Goal: Information Seeking & Learning: Learn about a topic

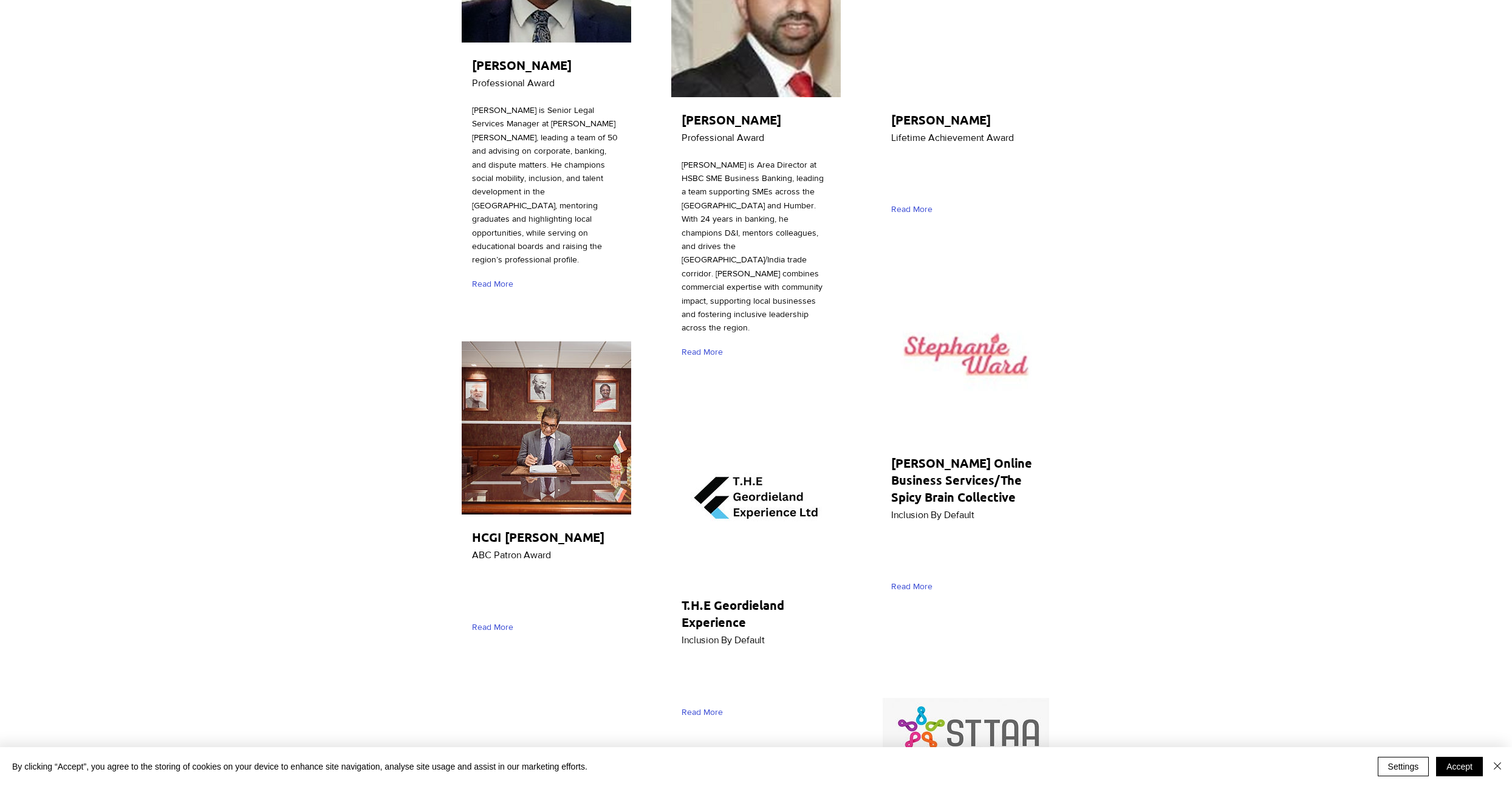
scroll to position [1252, 0]
click at [952, 454] on h2 "[PERSON_NAME] Online Business Services/The Spicy Brain Collective" at bounding box center [962, 479] width 143 height 51
click at [941, 507] on p "Inclusion By Default" at bounding box center [970, 515] width 159 height 16
click at [978, 287] on img "main content" at bounding box center [965, 353] width 170 height 173
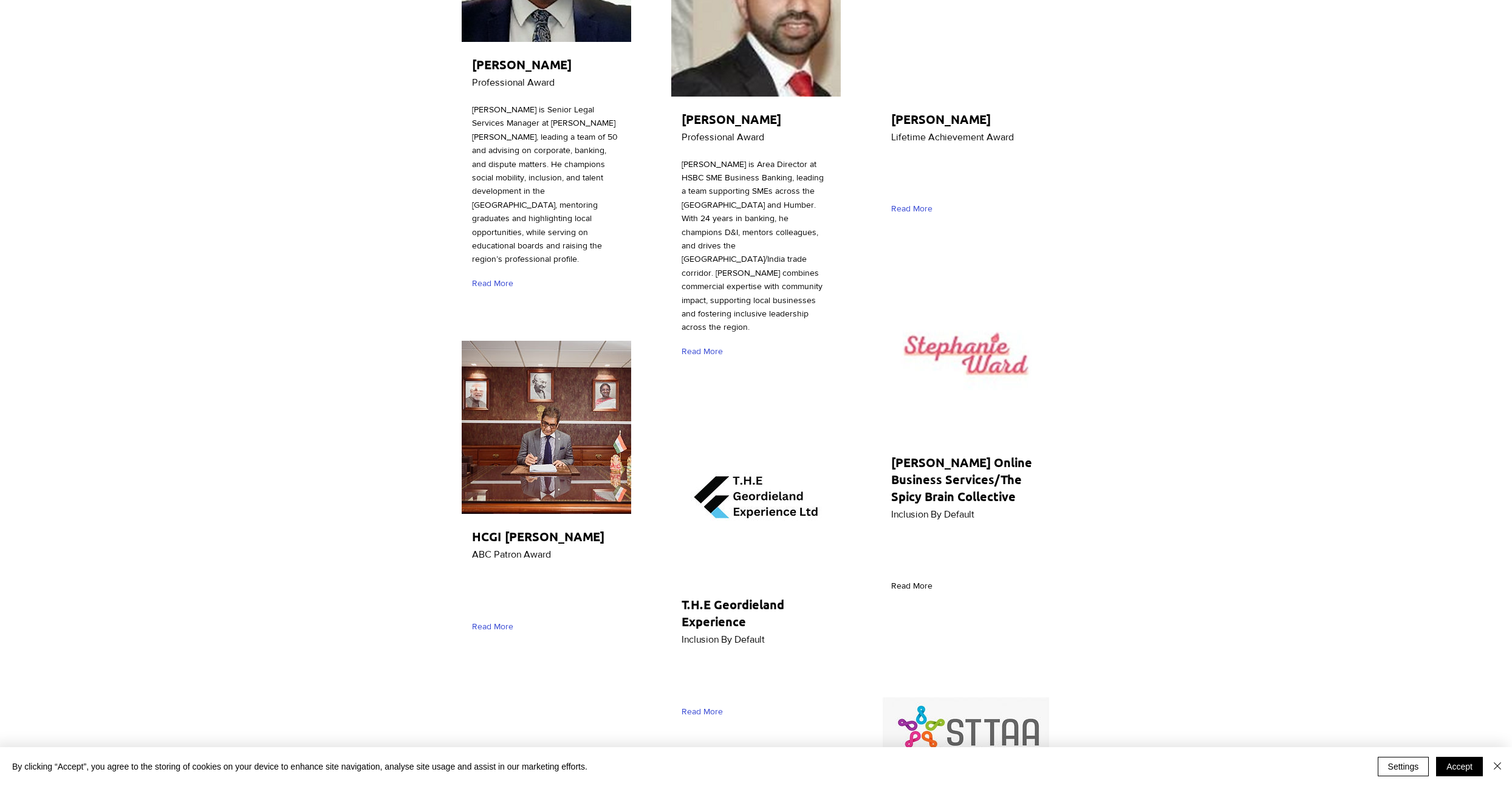
click at [921, 580] on span "Read More" at bounding box center [911, 586] width 42 height 12
click at [920, 580] on span "Read More" at bounding box center [911, 586] width 42 height 12
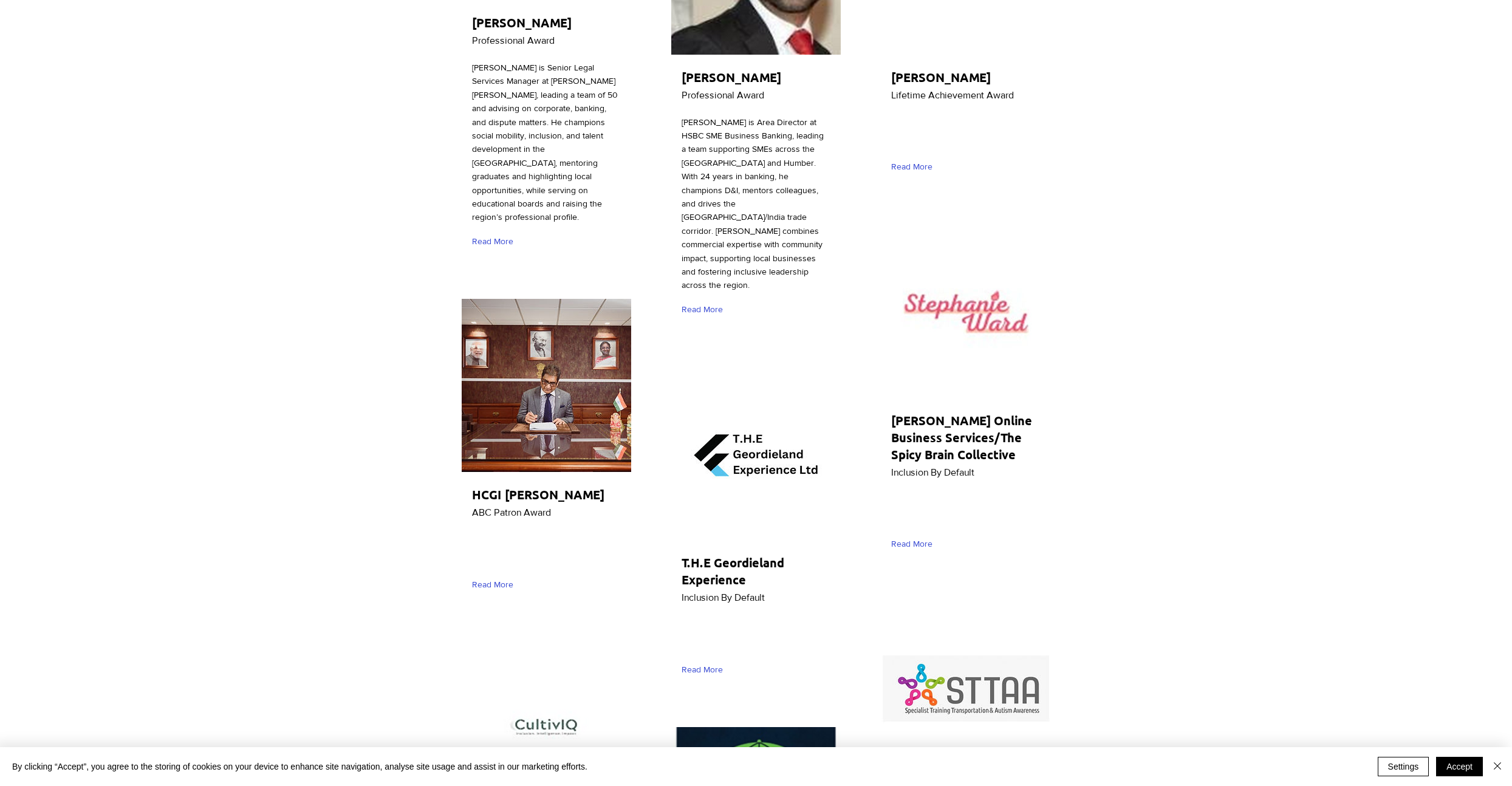
scroll to position [1294, 0]
click at [942, 412] on span "[PERSON_NAME] Online Business Services/The Spicy Brain Collective" at bounding box center [961, 436] width 141 height 50
drag, startPoint x: 942, startPoint y: 383, endPoint x: 942, endPoint y: 393, distance: 10.0
click at [942, 412] on span "[PERSON_NAME] Online Business Services/The Spicy Brain Collective" at bounding box center [961, 436] width 141 height 50
click at [931, 466] on span "Inclusion By Default" at bounding box center [932, 471] width 83 height 10
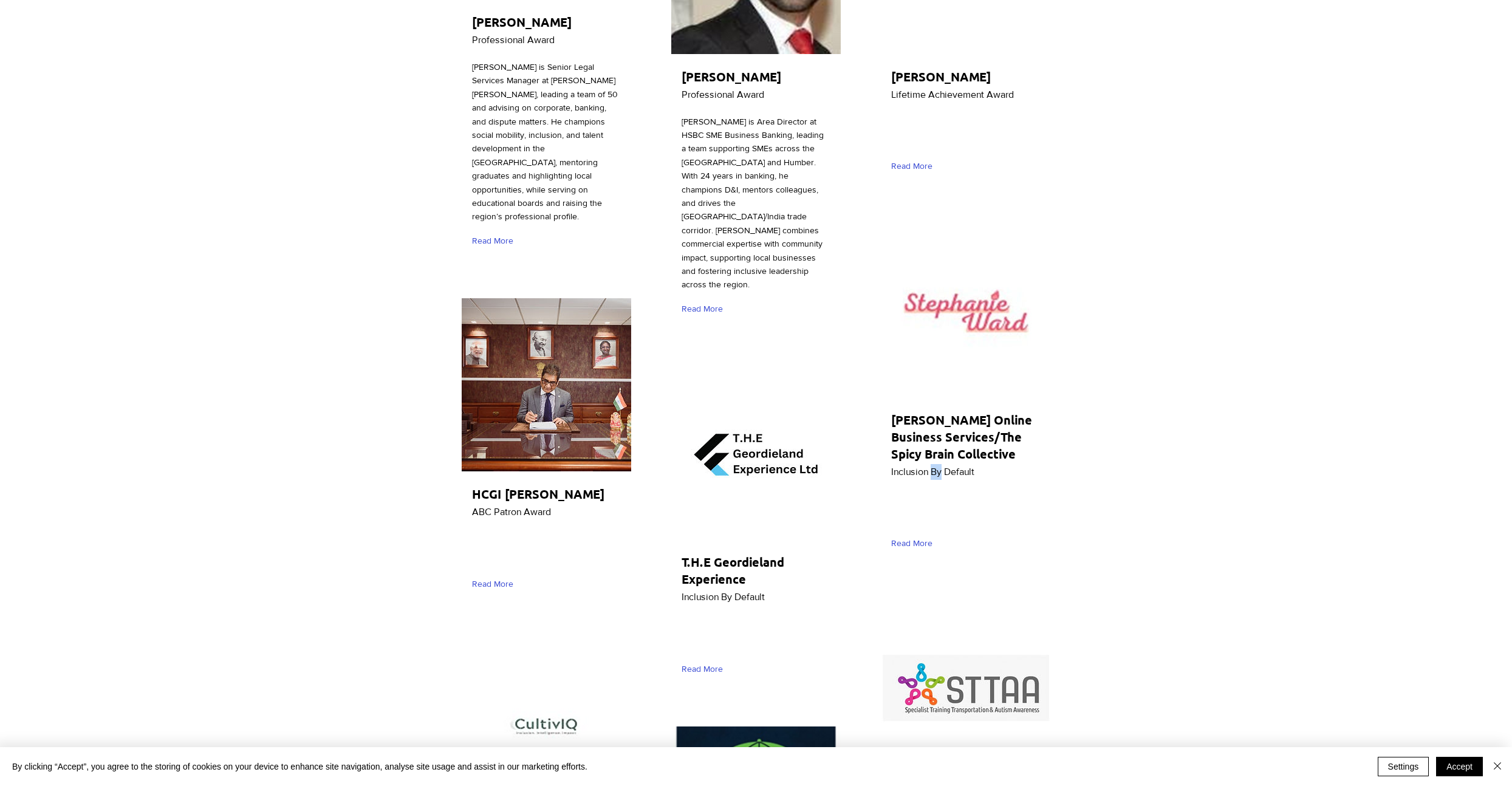
click at [931, 466] on span "Inclusion By Default" at bounding box center [932, 471] width 83 height 10
drag, startPoint x: 905, startPoint y: 363, endPoint x: 968, endPoint y: 380, distance: 65.3
click at [976, 412] on span "[PERSON_NAME] Online Business Services/The Spicy Brain Collective" at bounding box center [961, 436] width 141 height 50
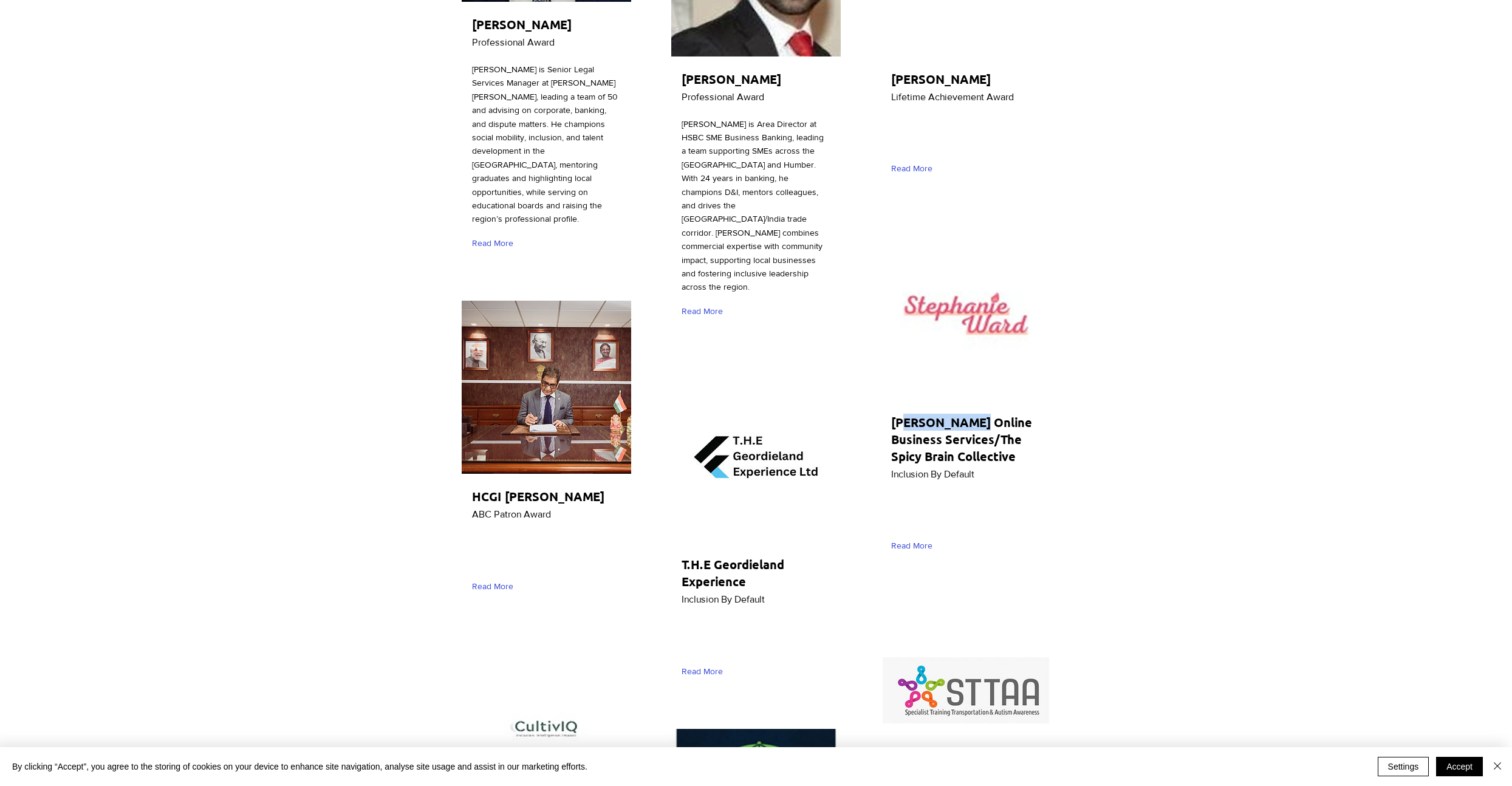
click at [749, 382] on img "main content" at bounding box center [756, 455] width 170 height 173
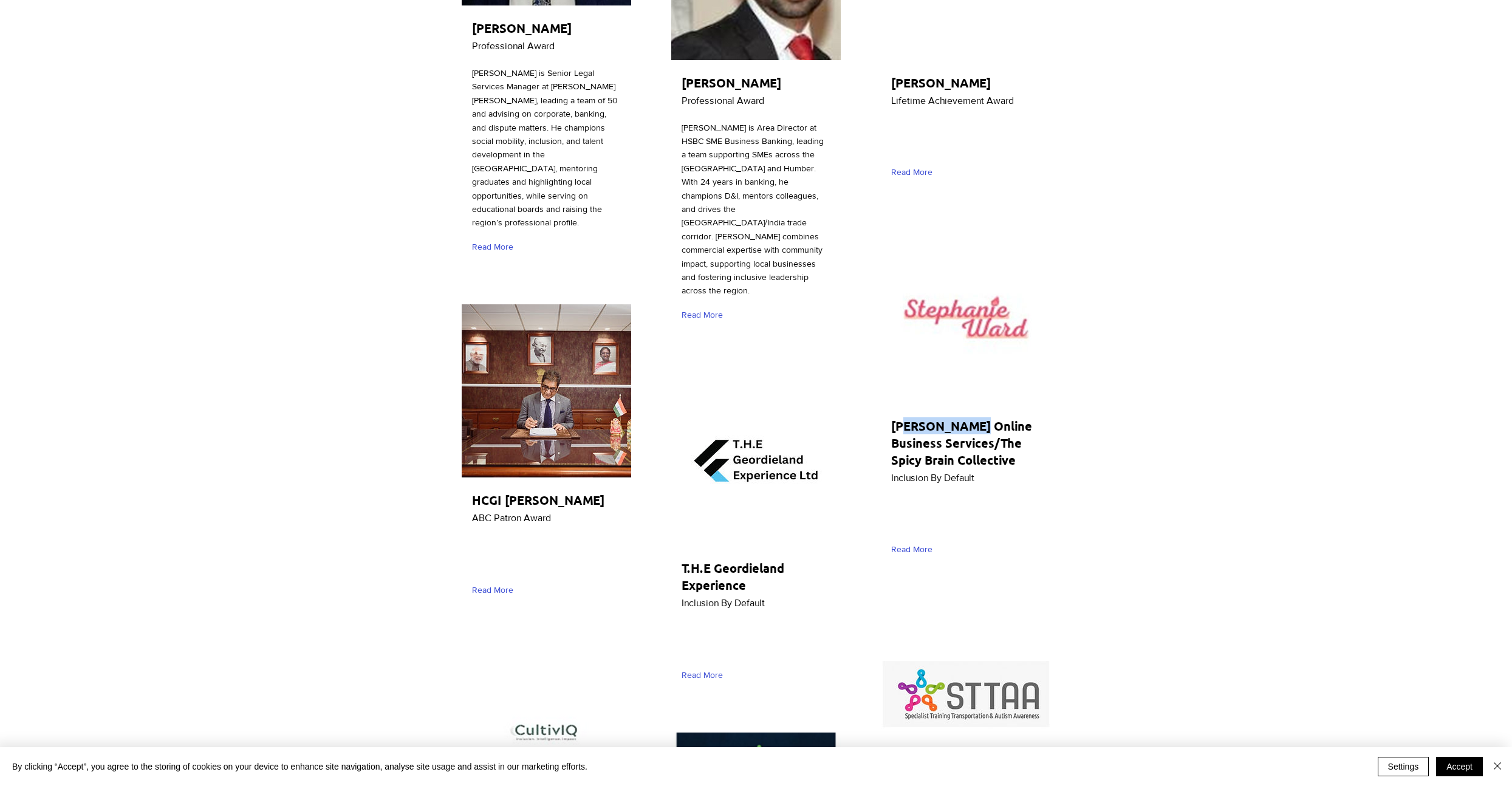
click at [749, 382] on img "main content" at bounding box center [756, 459] width 170 height 173
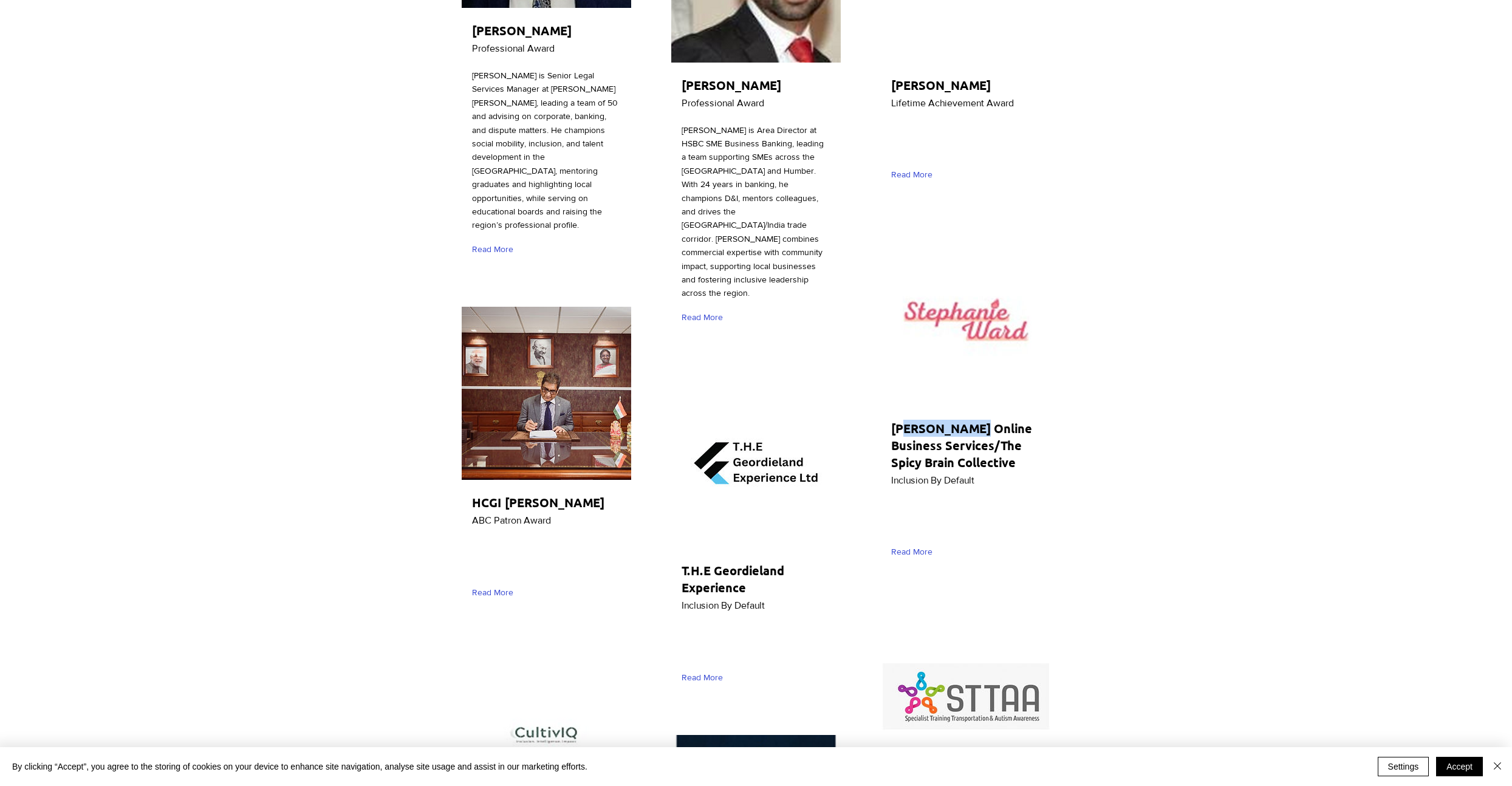
click at [749, 382] on img "main content" at bounding box center [756, 462] width 170 height 173
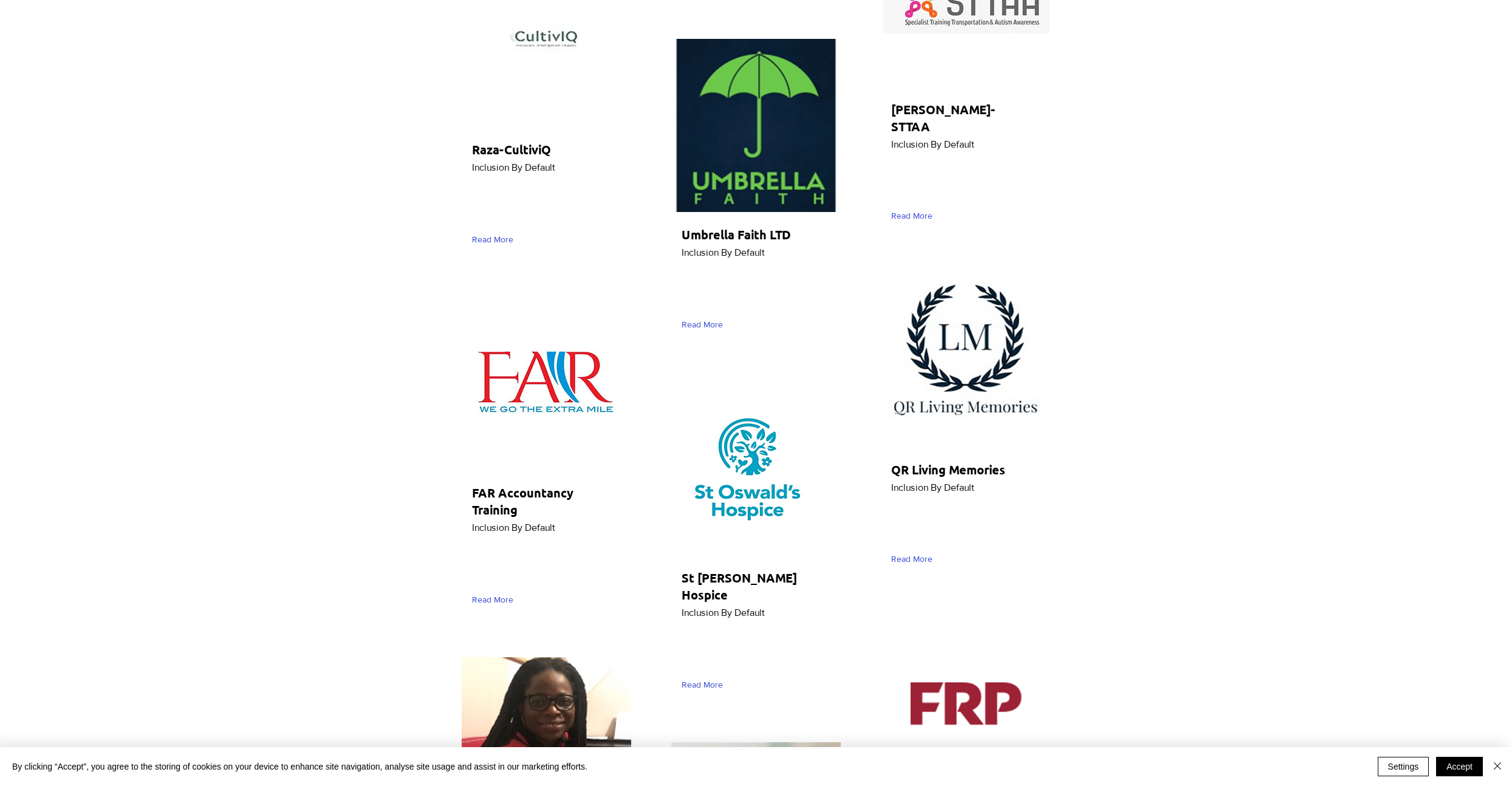
scroll to position [1996, 0]
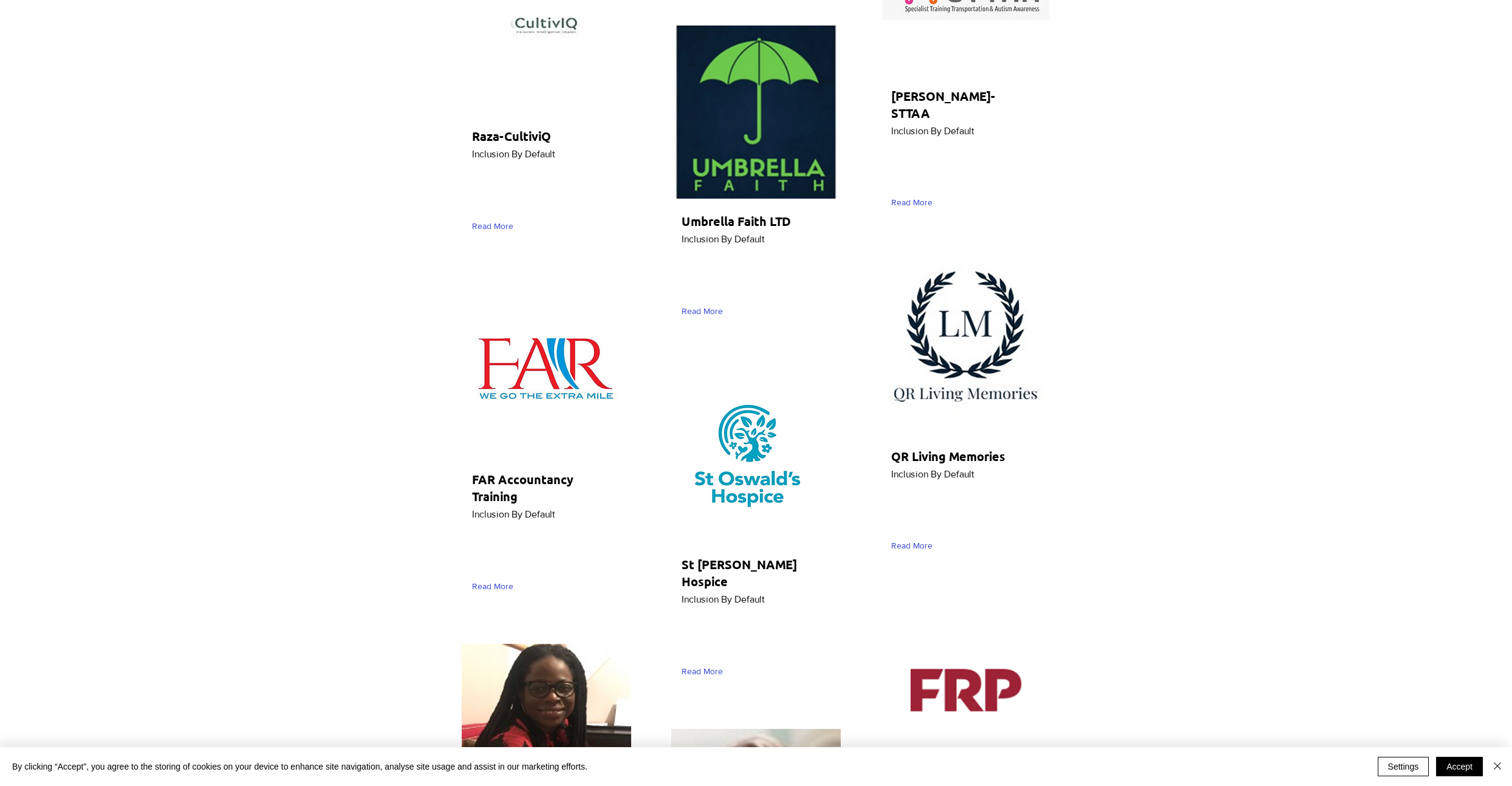
click at [543, 358] on img "main content" at bounding box center [546, 370] width 170 height 173
drag, startPoint x: 543, startPoint y: 358, endPoint x: 481, endPoint y: 495, distance: 150.4
click at [543, 358] on img "main content" at bounding box center [546, 370] width 170 height 173
click at [494, 586] on span "Read More" at bounding box center [492, 586] width 42 height 12
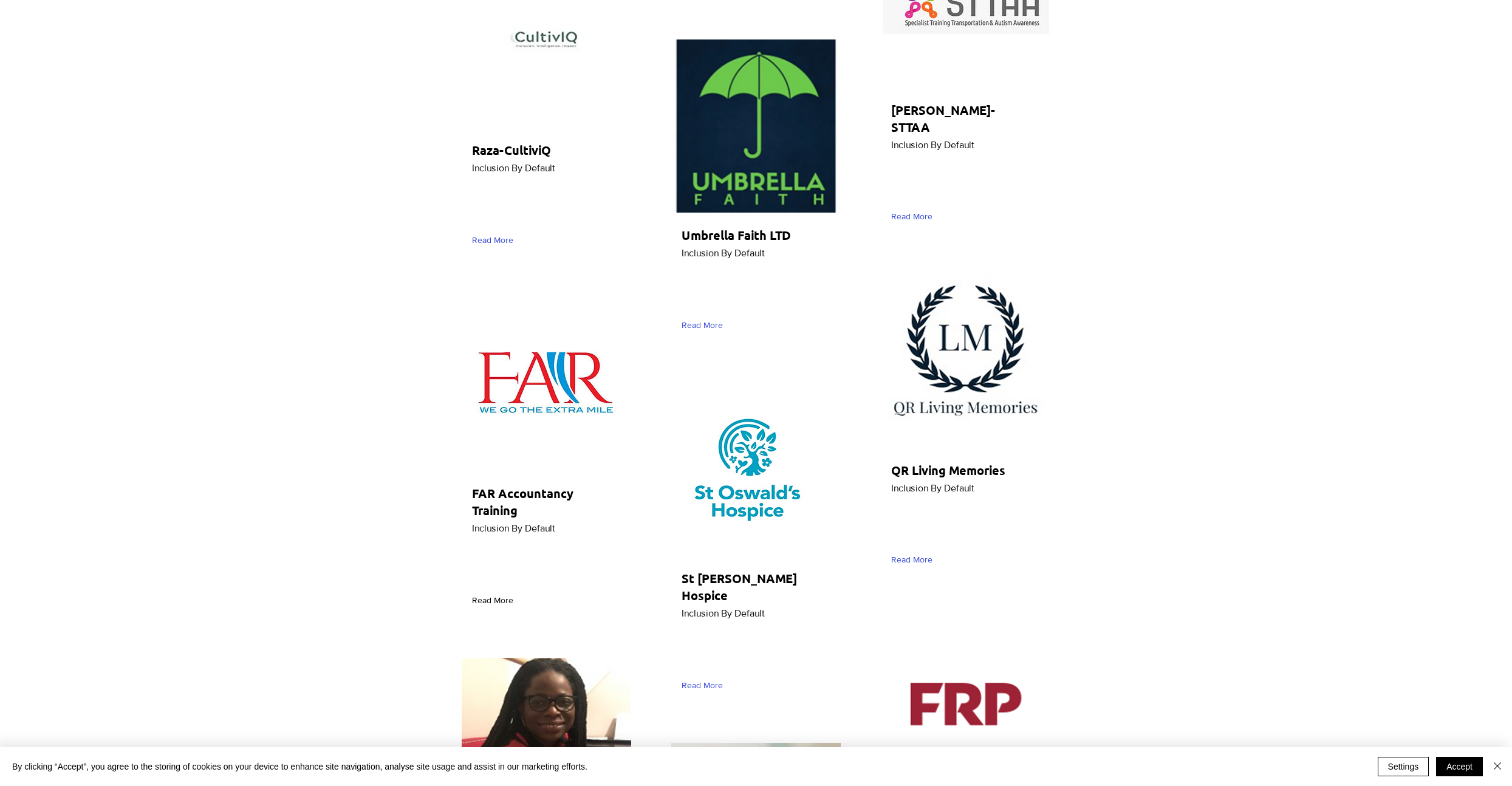
scroll to position [1981, 0]
click at [499, 603] on span "Read More" at bounding box center [492, 602] width 42 height 12
click at [1472, 767] on button "Accept" at bounding box center [1459, 766] width 47 height 20
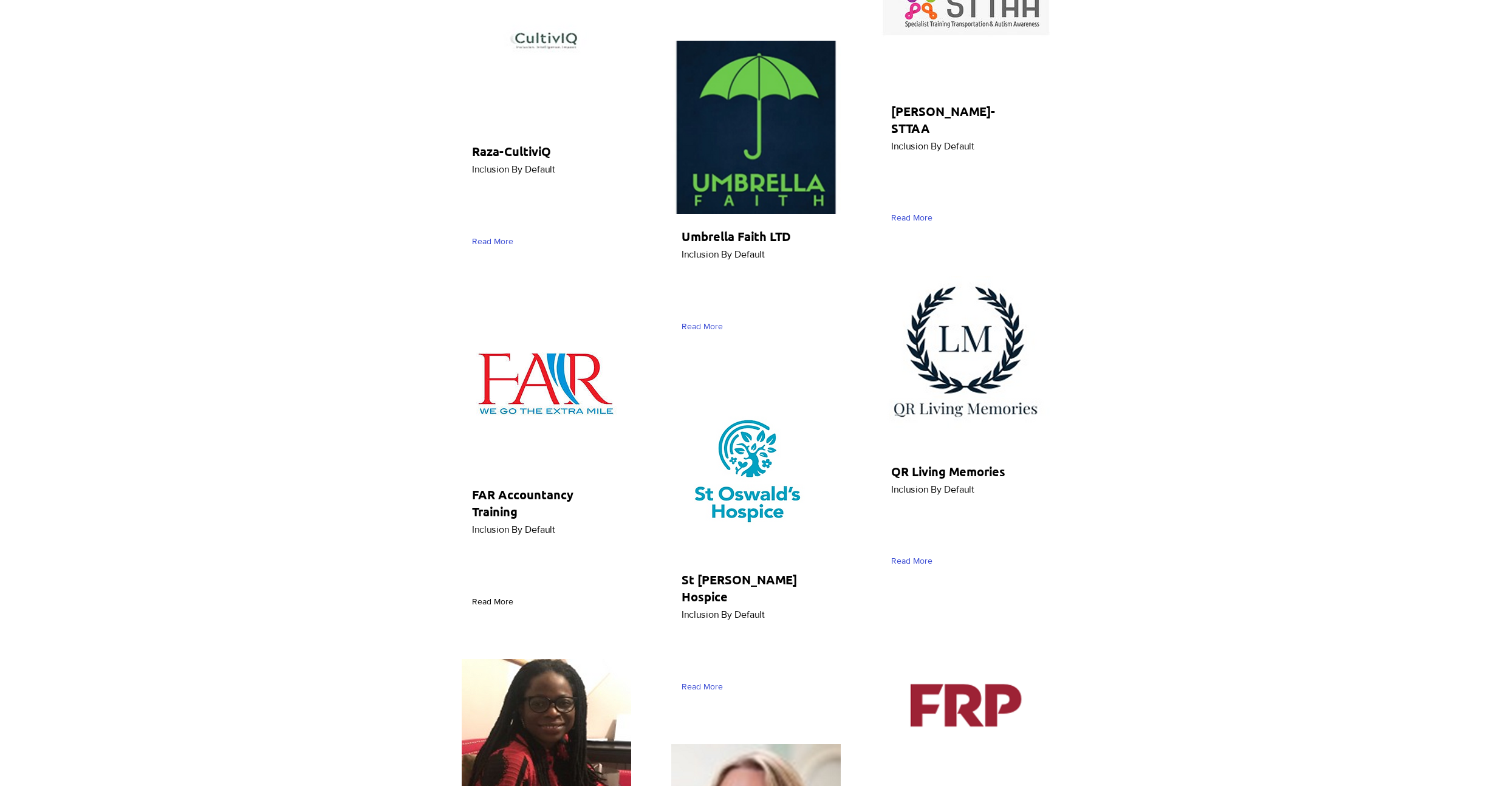
click at [495, 602] on span "Read More" at bounding box center [492, 602] width 42 height 12
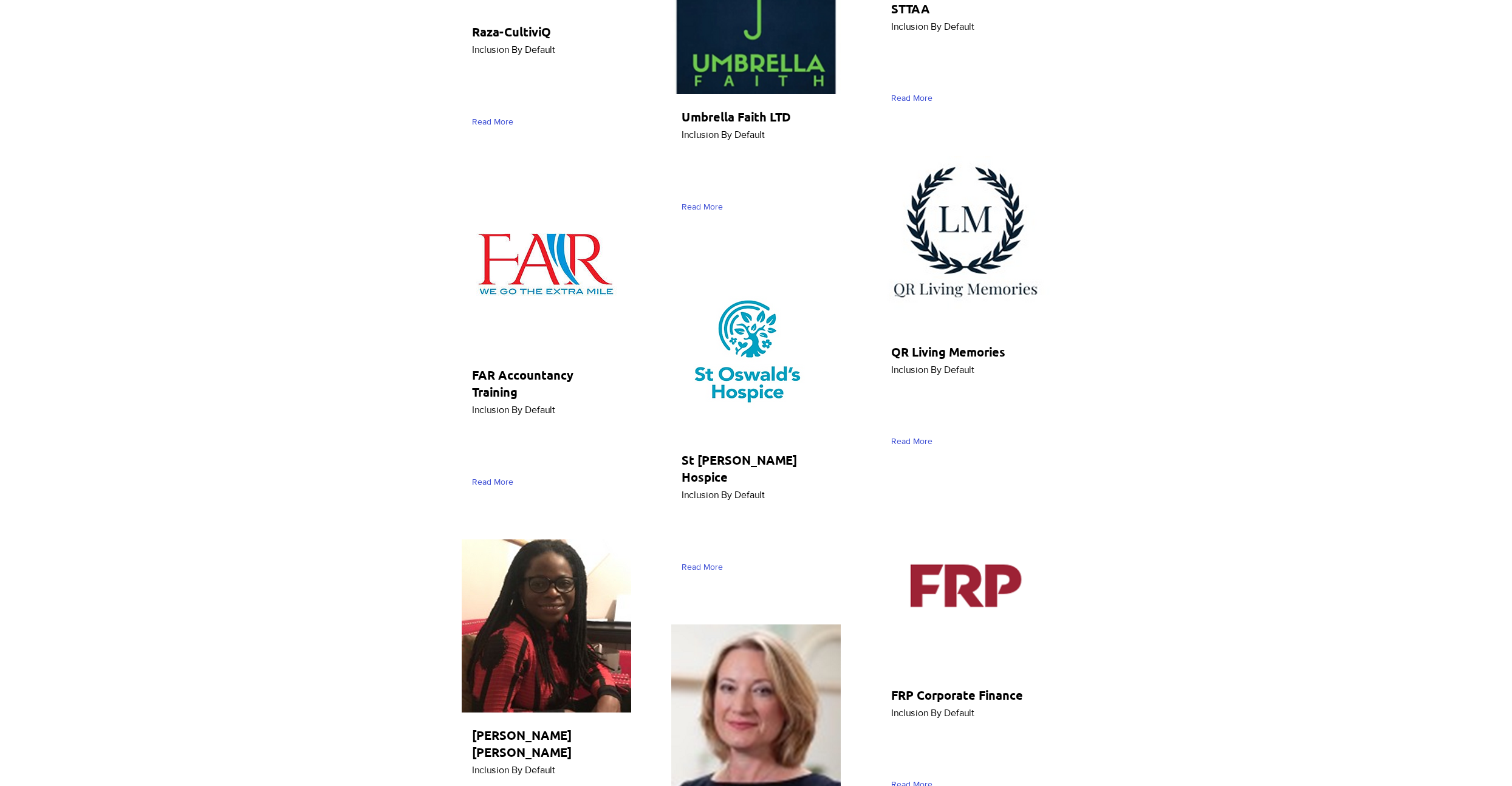
scroll to position [2103, 0]
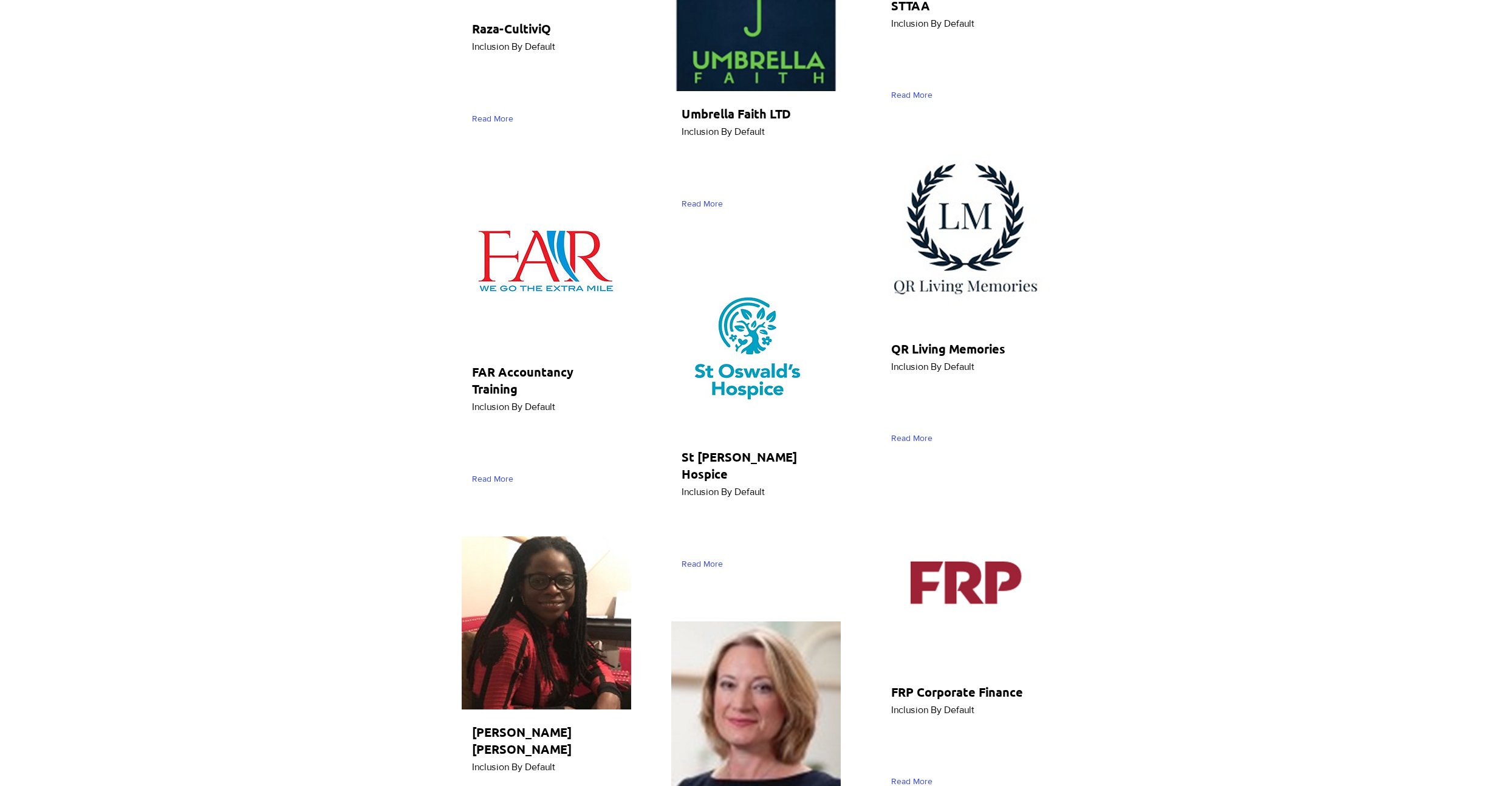
click at [516, 393] on span "FAR Accountancy Training" at bounding box center [522, 380] width 101 height 33
click at [492, 479] on span "Read More" at bounding box center [492, 479] width 42 height 12
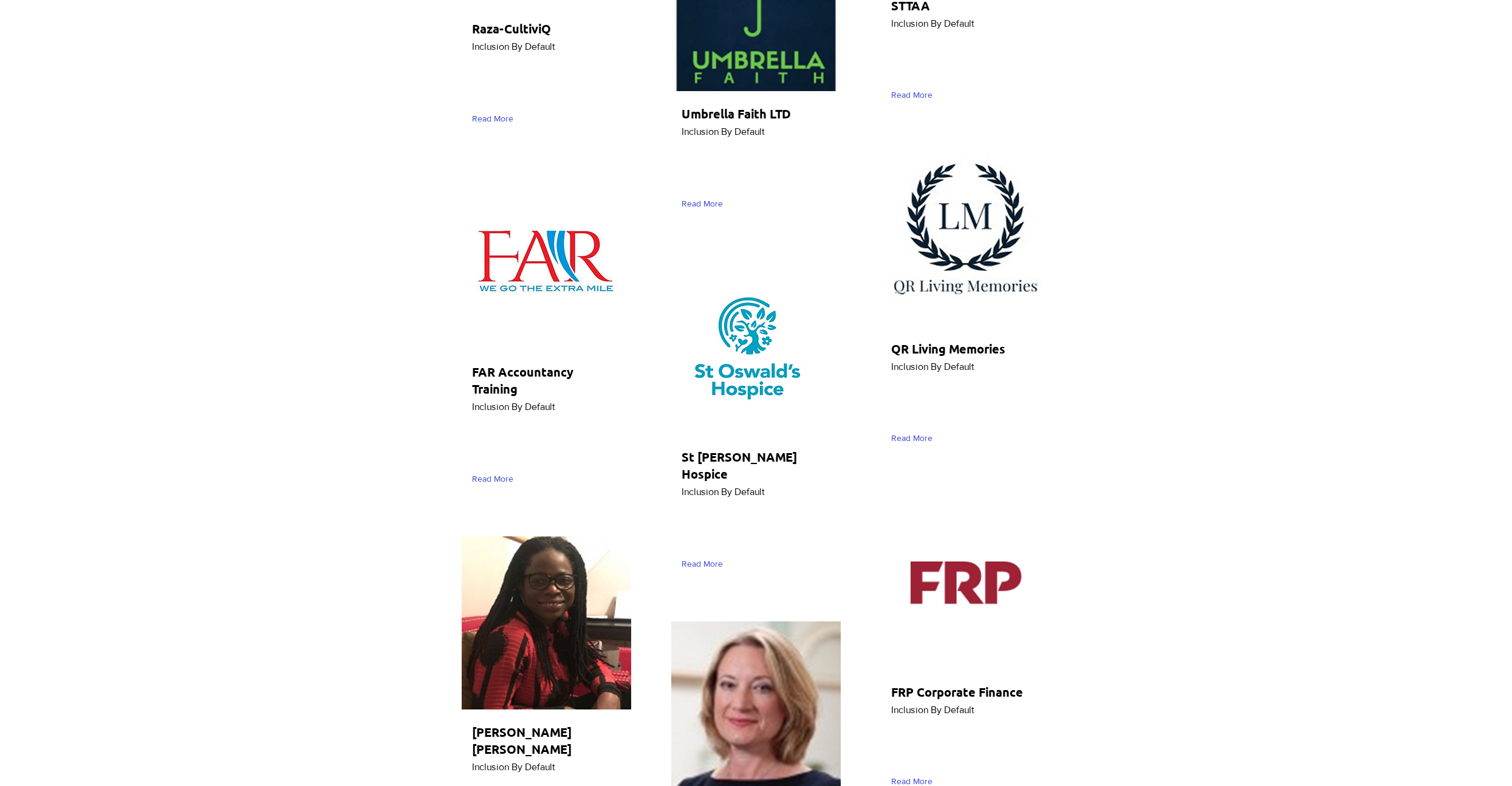
click at [501, 380] on h2 "FAR Accountancy Training" at bounding box center [543, 380] width 143 height 34
click at [502, 380] on h2 "FAR Accountancy Training" at bounding box center [543, 380] width 143 height 34
click at [533, 247] on img "main content" at bounding box center [546, 263] width 170 height 173
click at [712, 198] on span "Read More" at bounding box center [702, 204] width 42 height 12
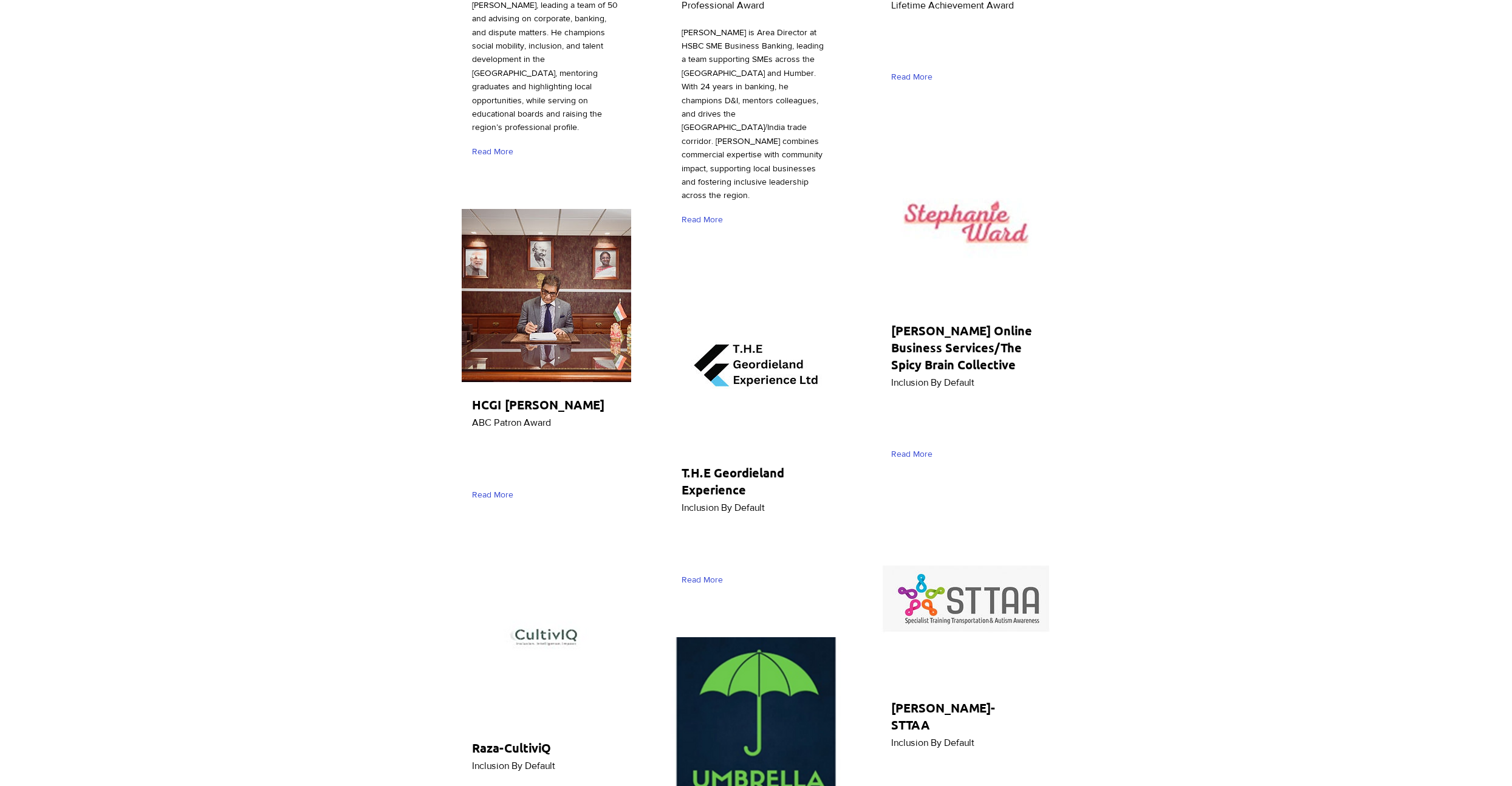
scroll to position [1427, 0]
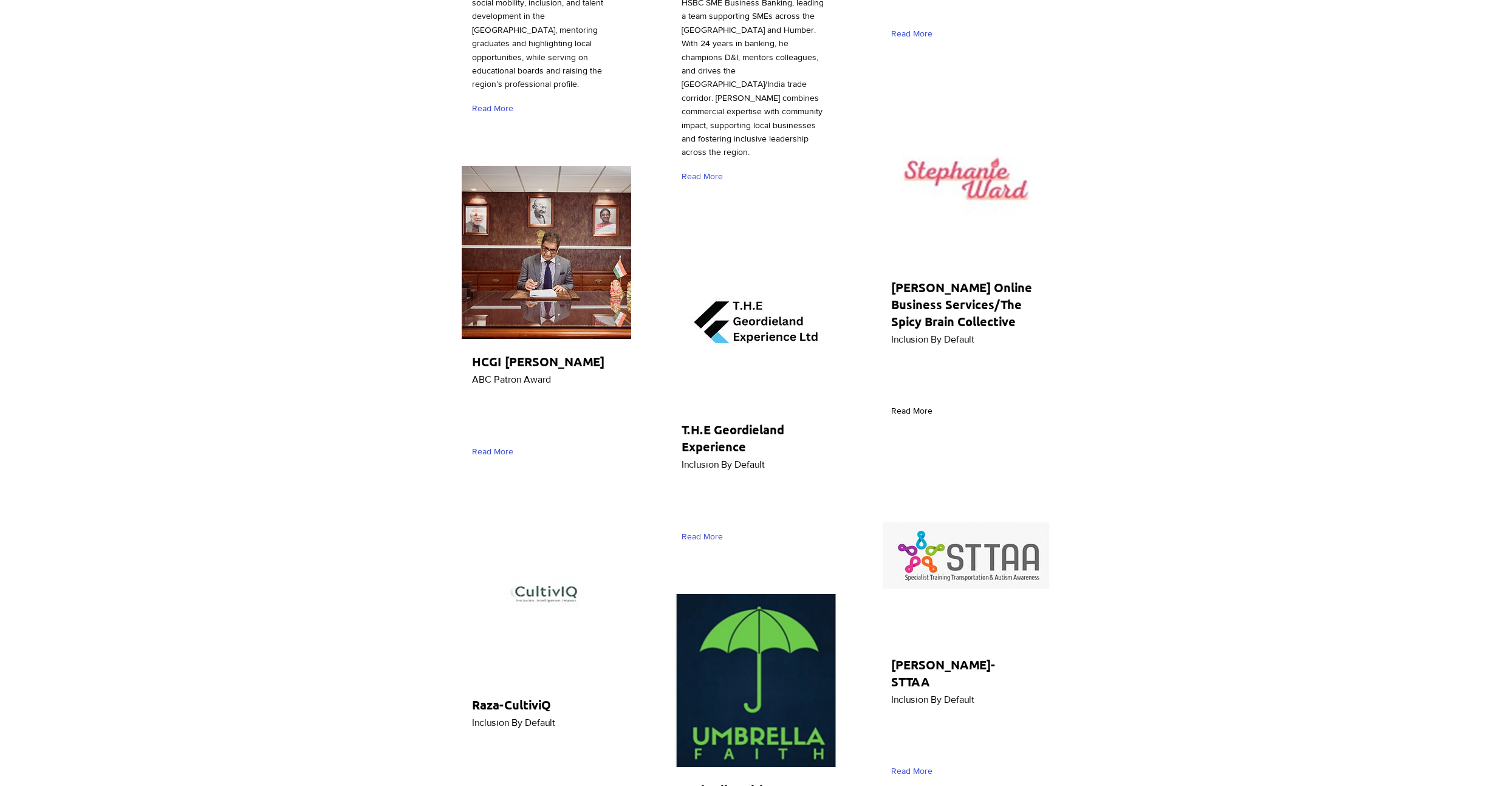
click at [910, 405] on span "Read More" at bounding box center [911, 411] width 42 height 12
click at [713, 531] on span "Read More" at bounding box center [702, 537] width 42 height 12
click at [511, 452] on span "Read More" at bounding box center [492, 452] width 42 height 12
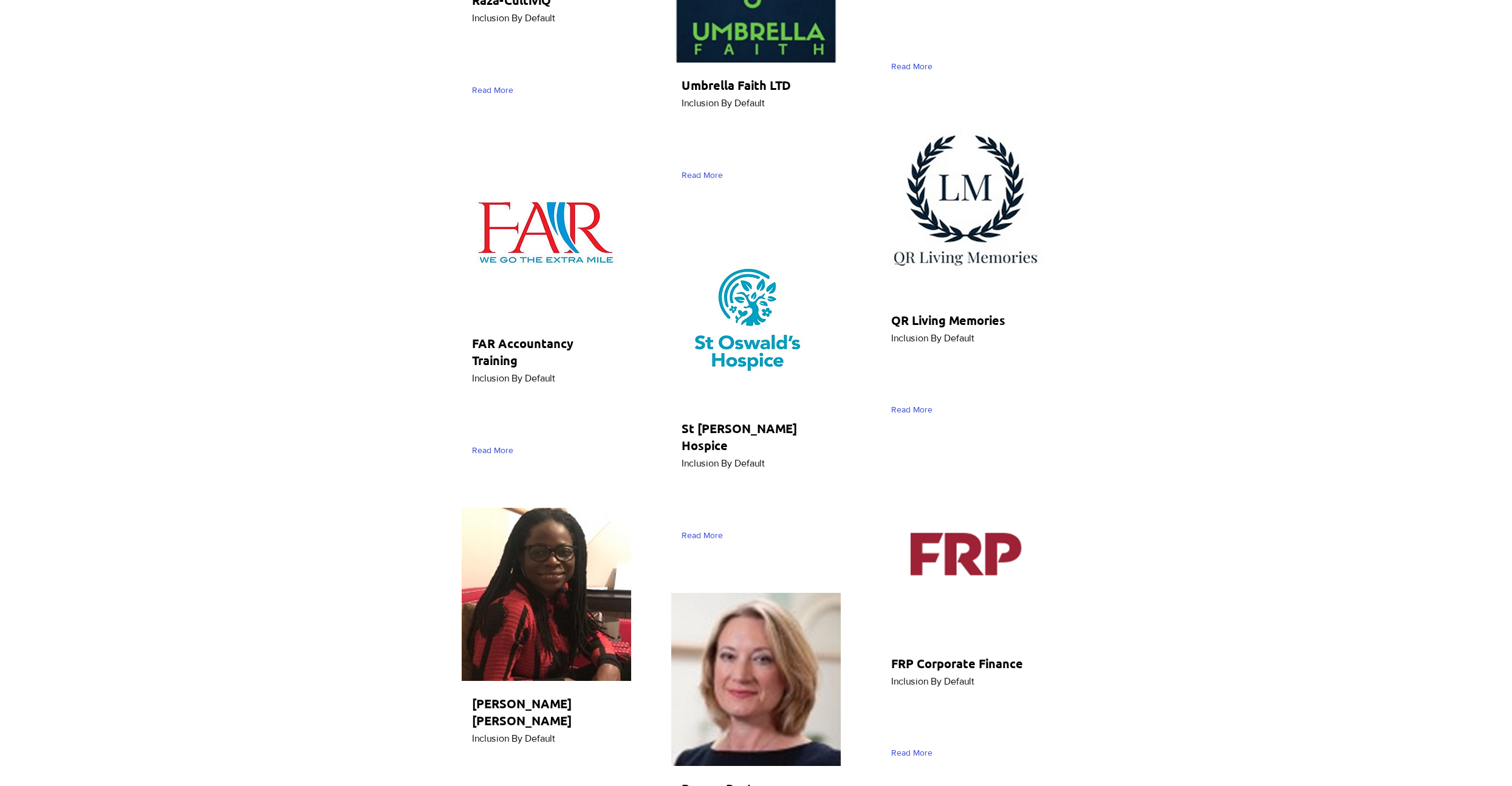
scroll to position [2287, 0]
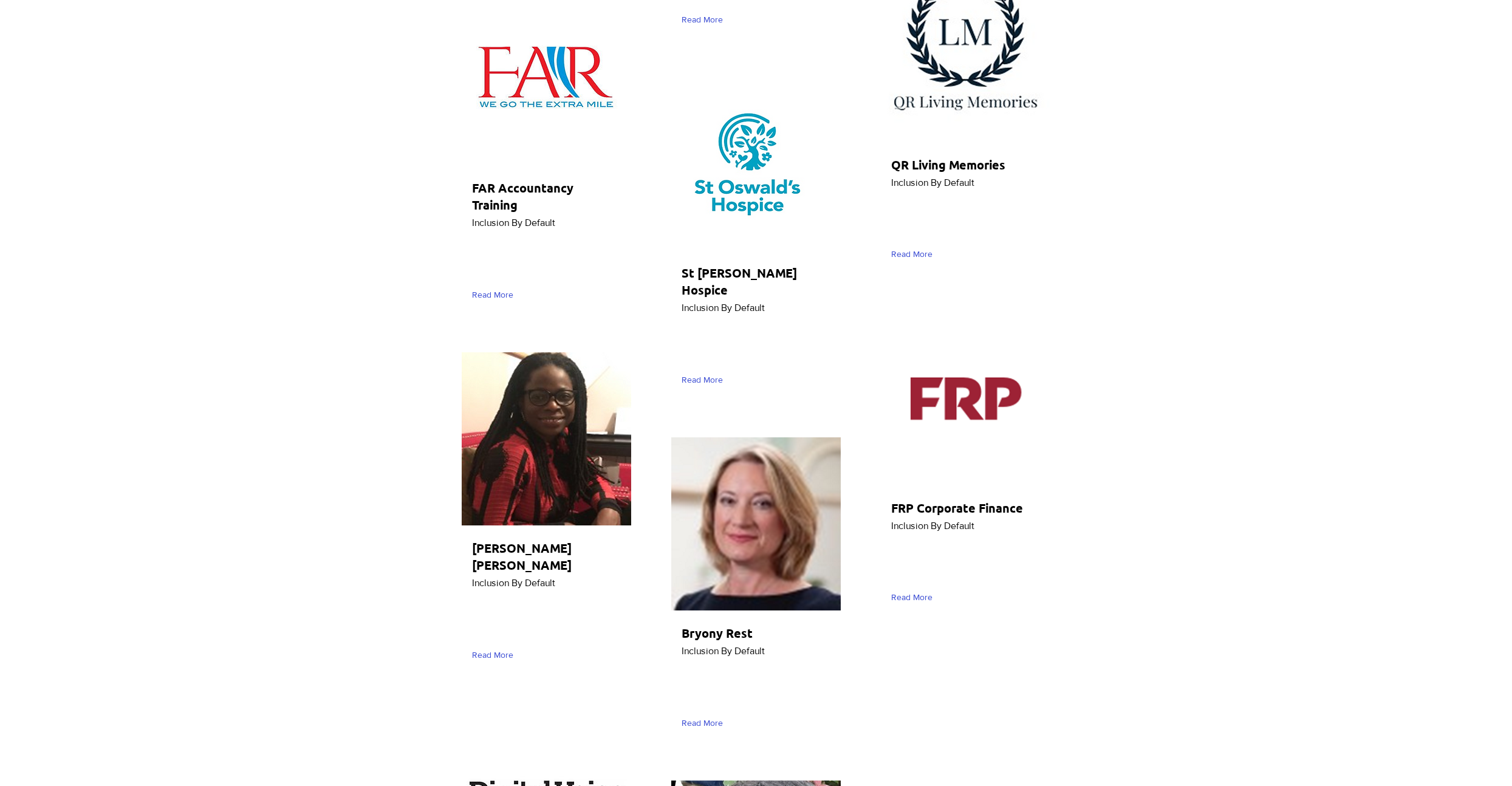
click at [517, 221] on span "Inclusion By Default" at bounding box center [513, 223] width 83 height 10
click at [488, 294] on span "Read More" at bounding box center [492, 295] width 42 height 12
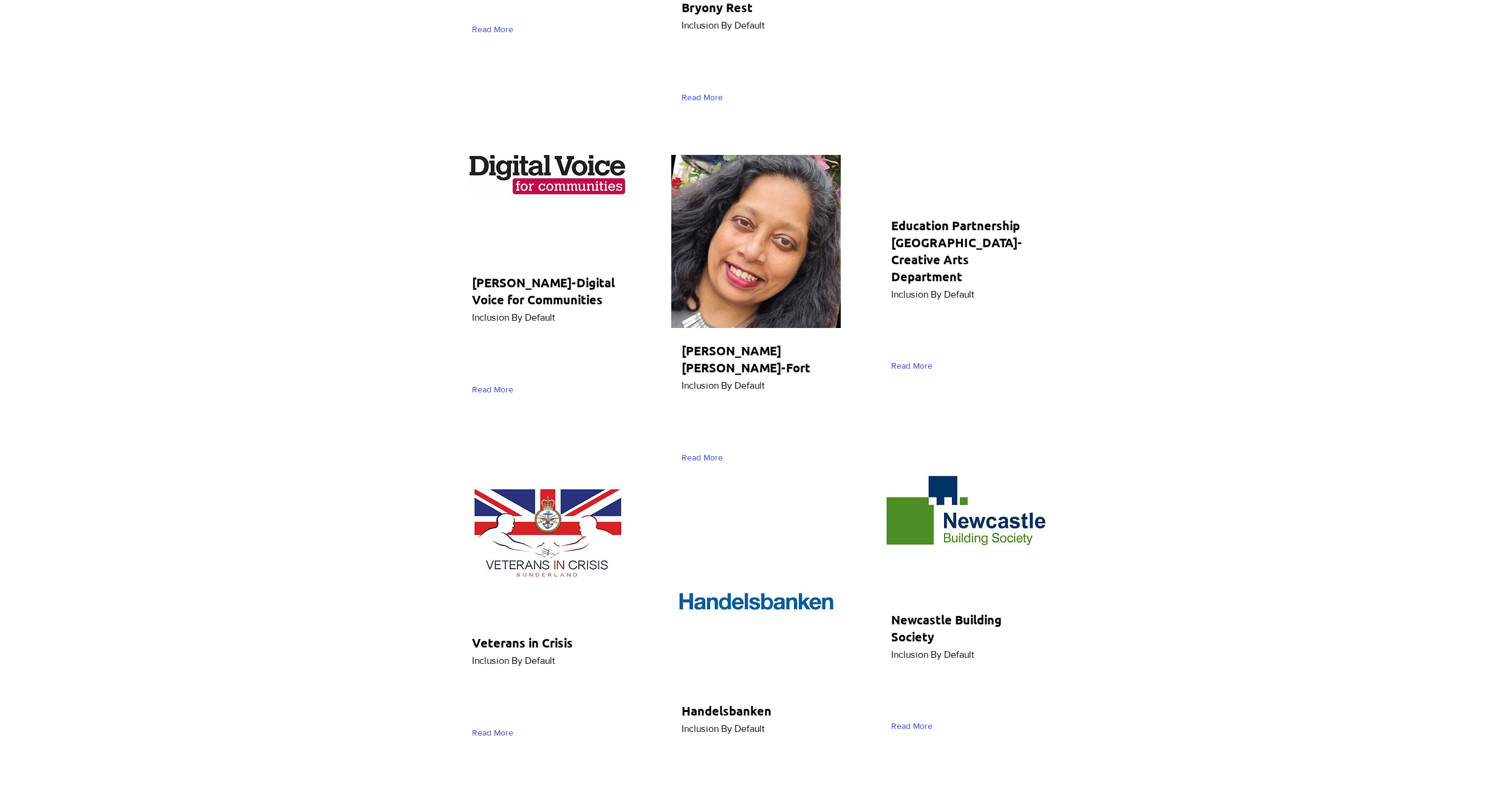
scroll to position [2644, 0]
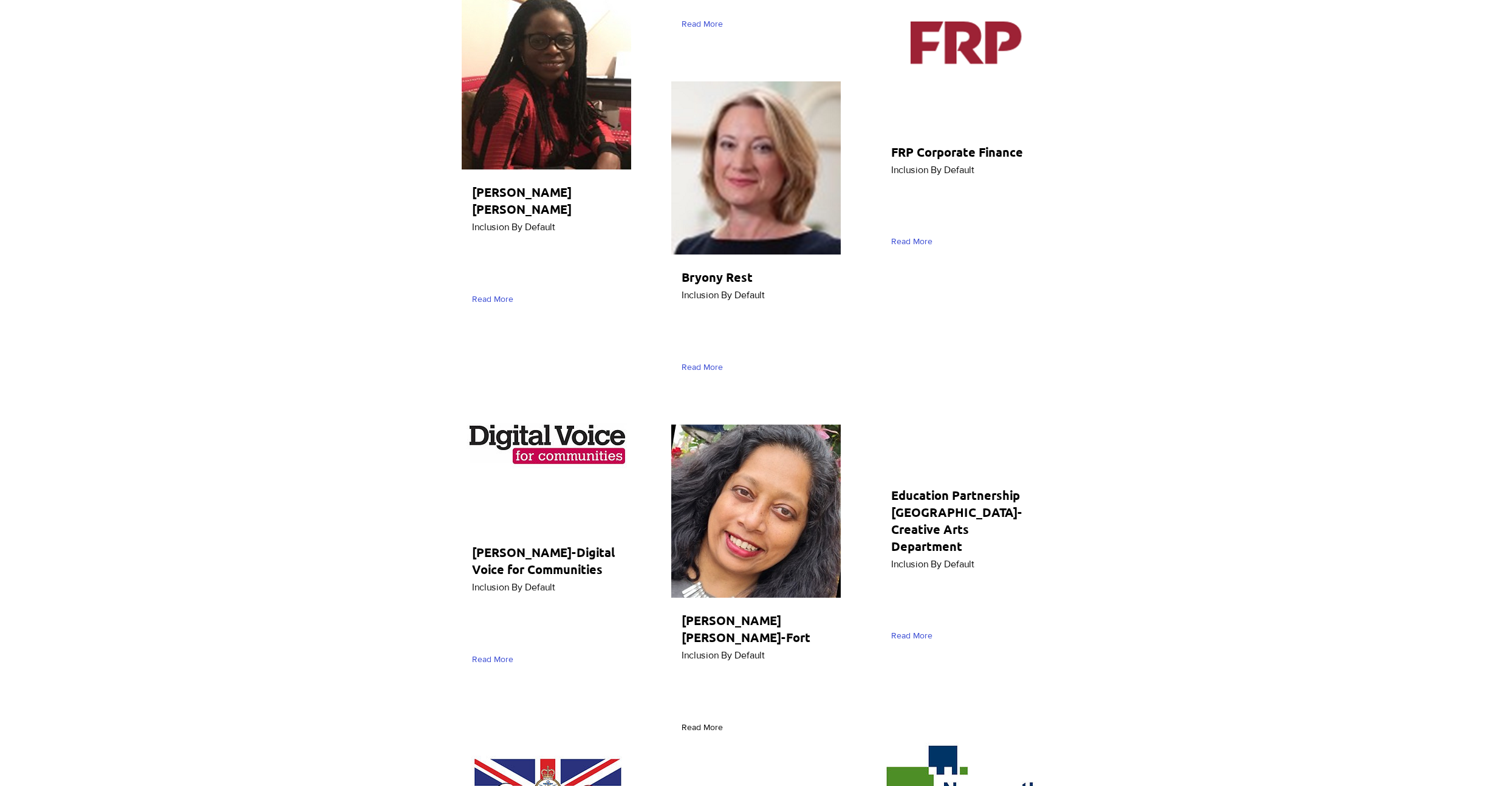
click at [709, 722] on span "Read More" at bounding box center [702, 728] width 42 height 12
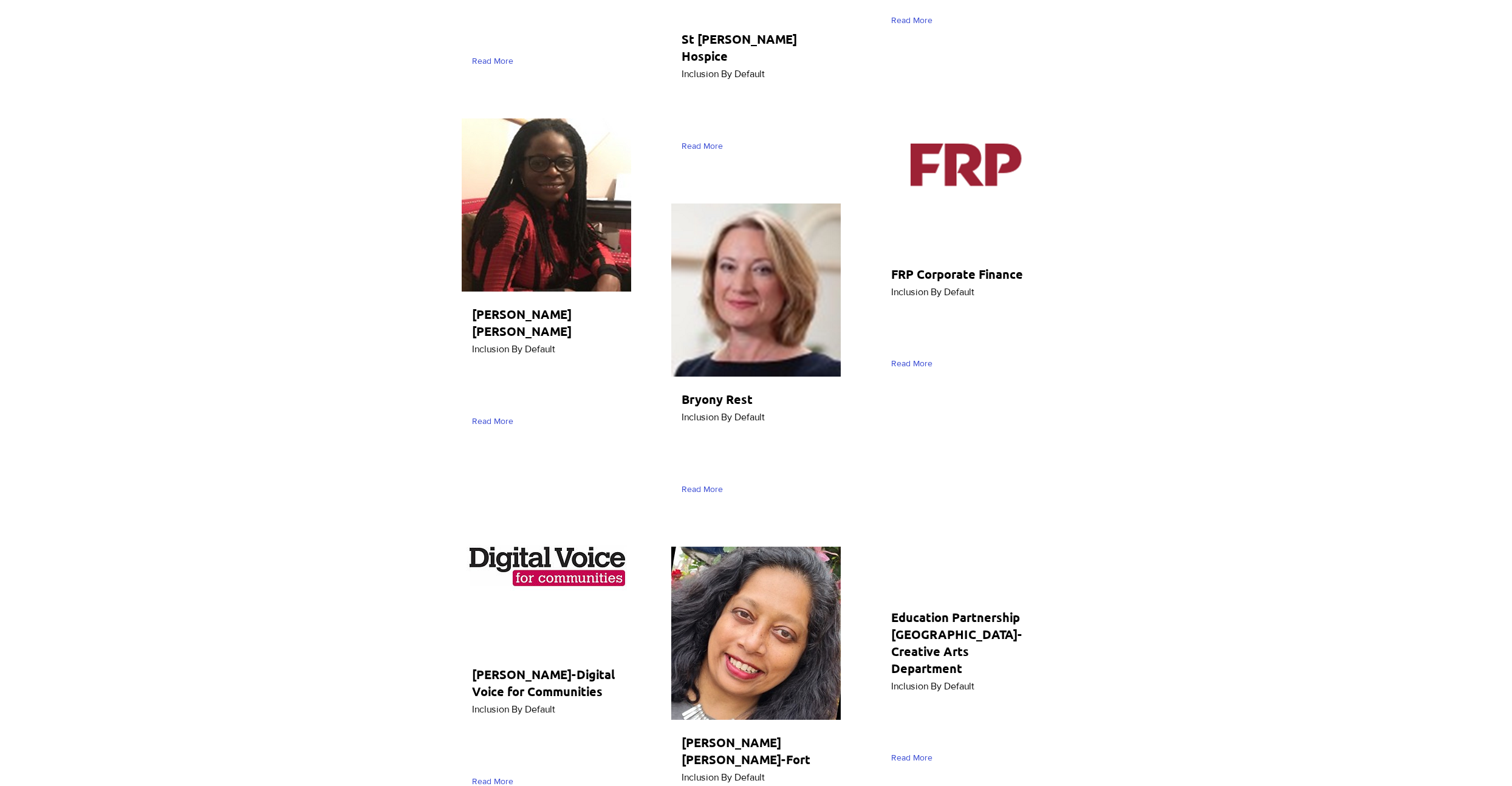
scroll to position [2380, 0]
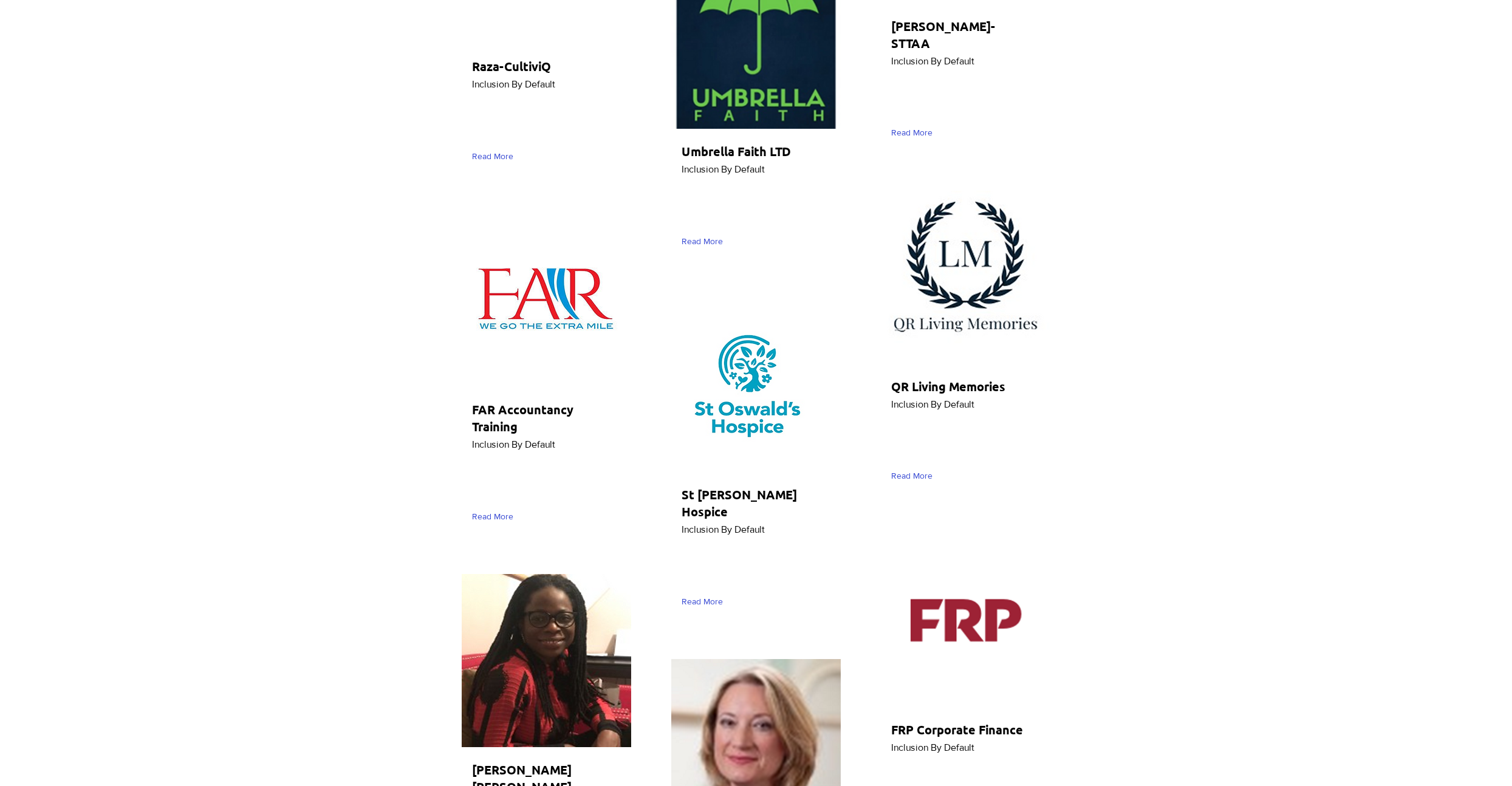
scroll to position [2066, 0]
click at [481, 516] on span "Read More" at bounding box center [492, 516] width 42 height 12
click at [492, 517] on span "Read More" at bounding box center [492, 516] width 42 height 12
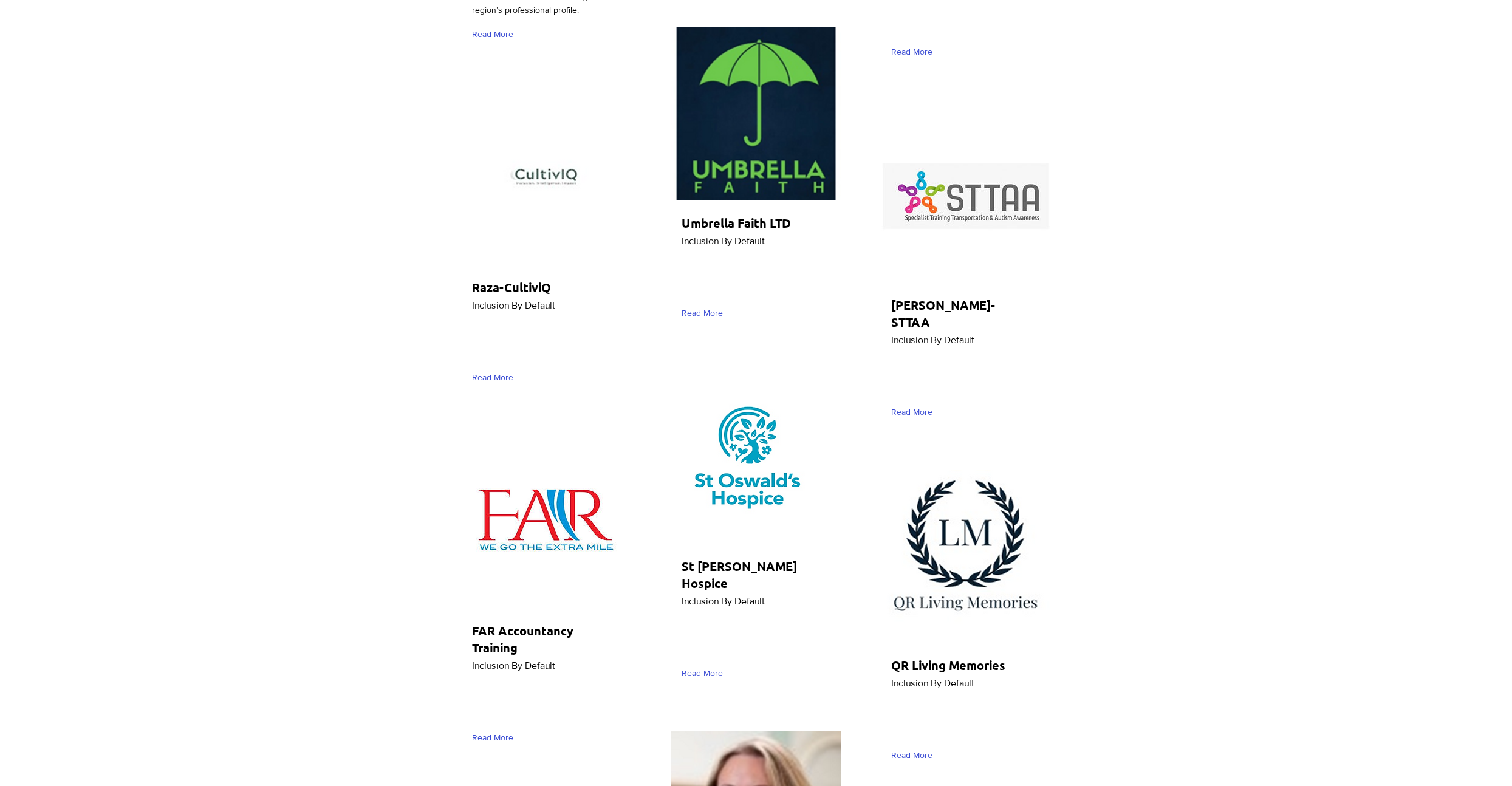
scroll to position [4312, 0]
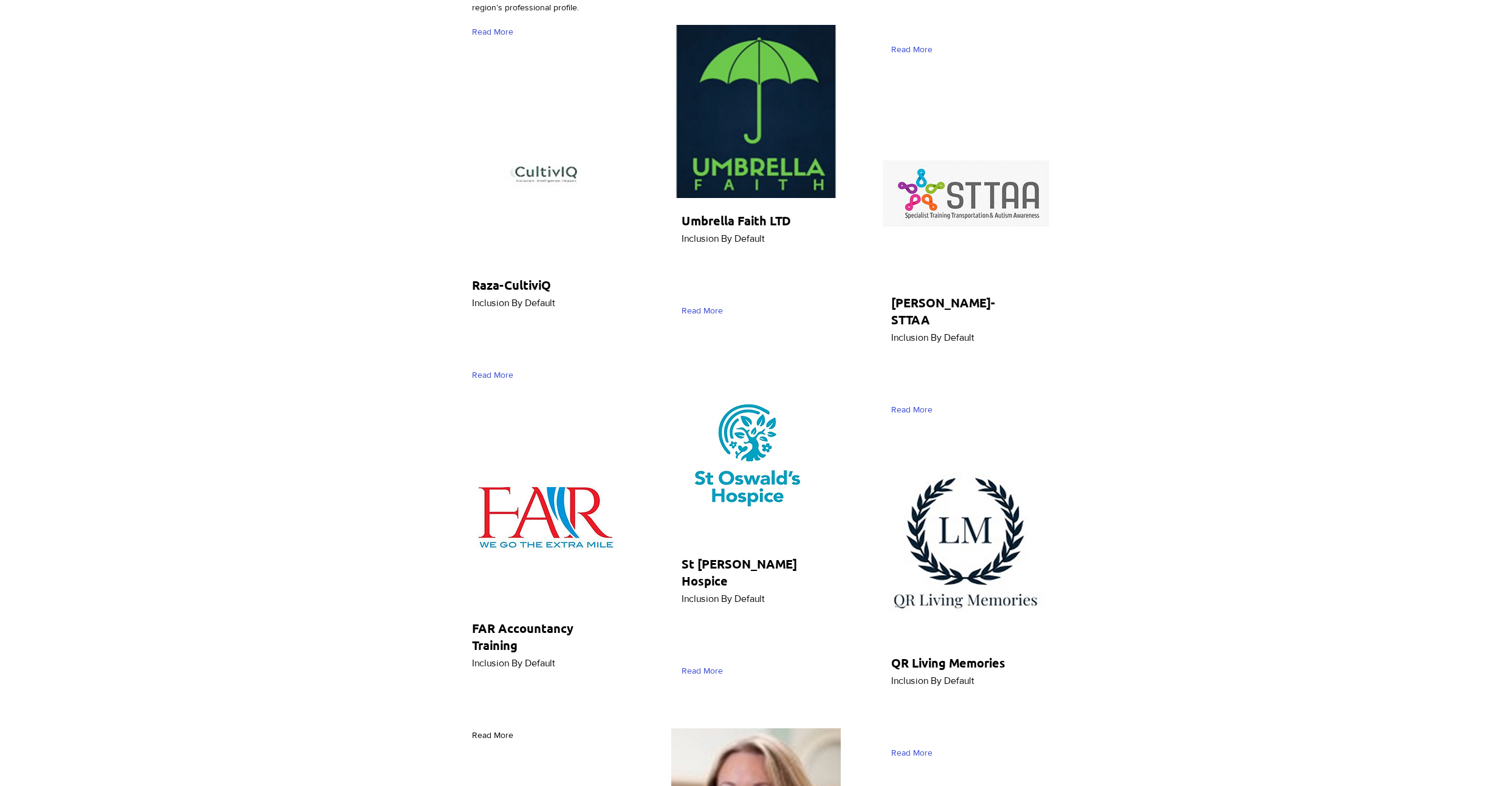
click at [501, 730] on span "Read More" at bounding box center [492, 736] width 42 height 12
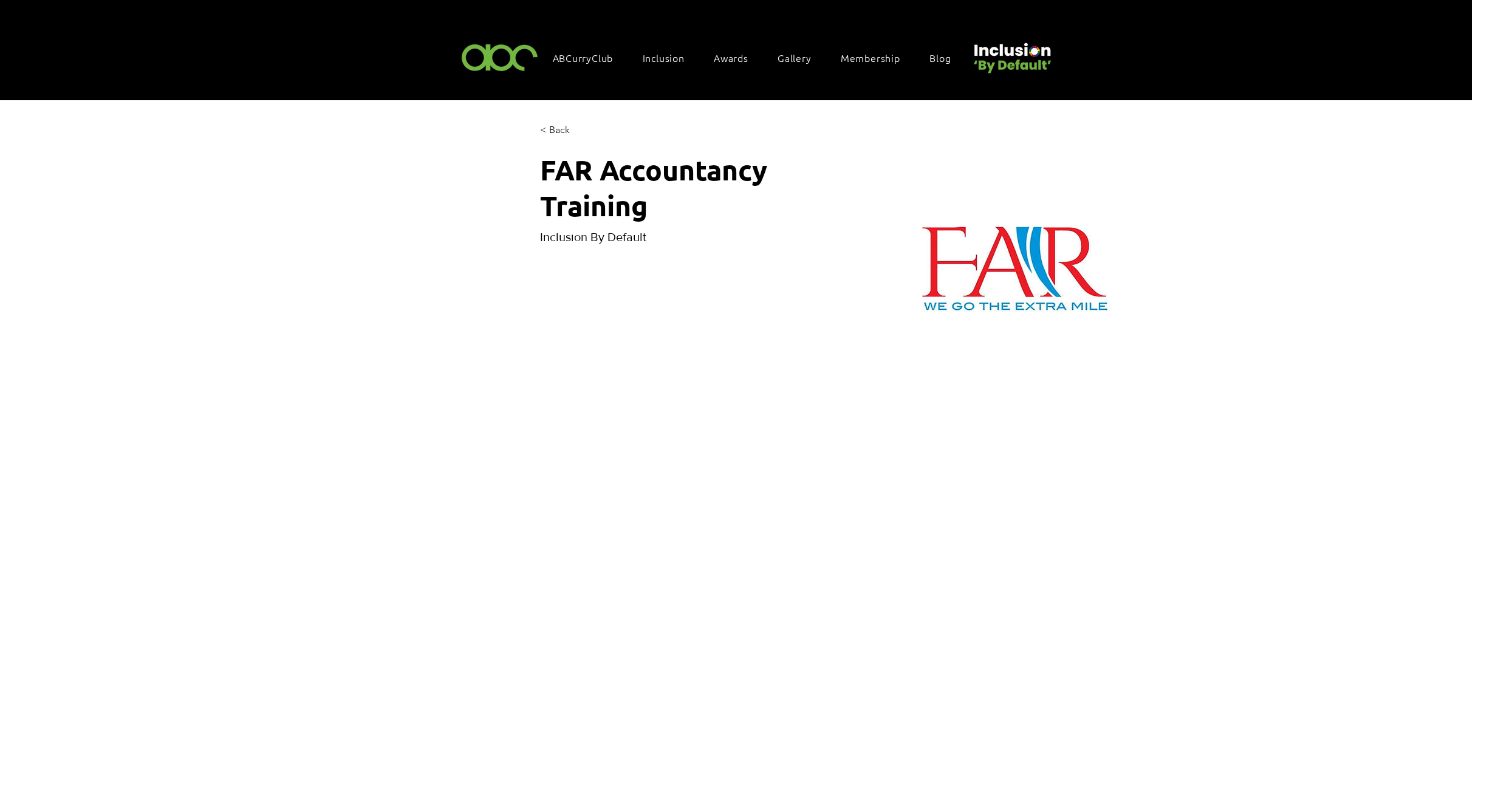
click at [569, 216] on div "main content" at bounding box center [473, 785] width 848 height 1363
click at [569, 181] on span "FAR Accountancy Training" at bounding box center [653, 187] width 227 height 71
click at [569, 178] on span "FAR Accountancy Training" at bounding box center [653, 187] width 227 height 71
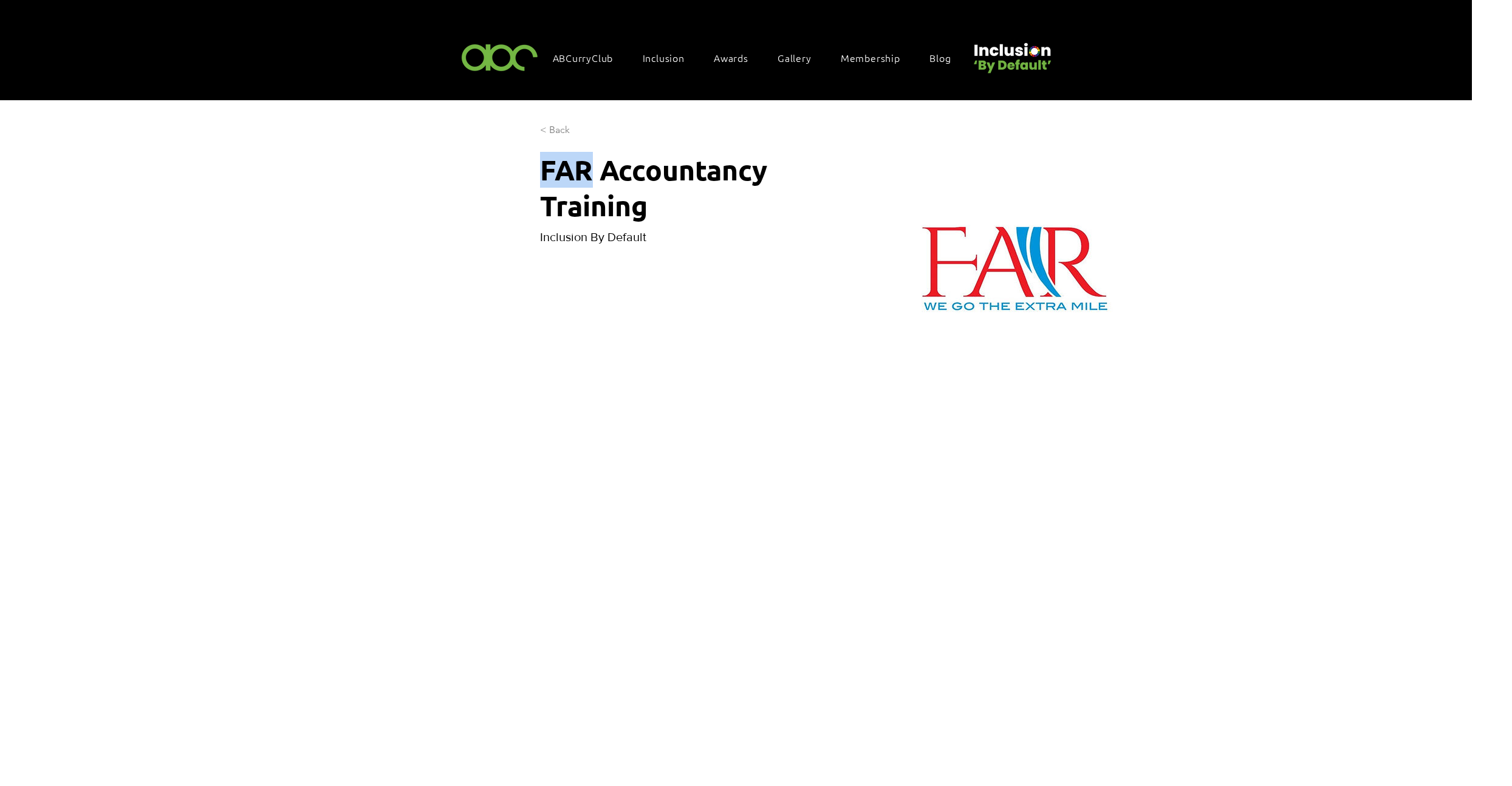
click at [557, 125] on span "< Back" at bounding box center [554, 130] width 30 height 13
click at [554, 128] on span "< Back" at bounding box center [554, 130] width 30 height 13
click at [586, 230] on span "Inclusion By Default" at bounding box center [593, 237] width 106 height 13
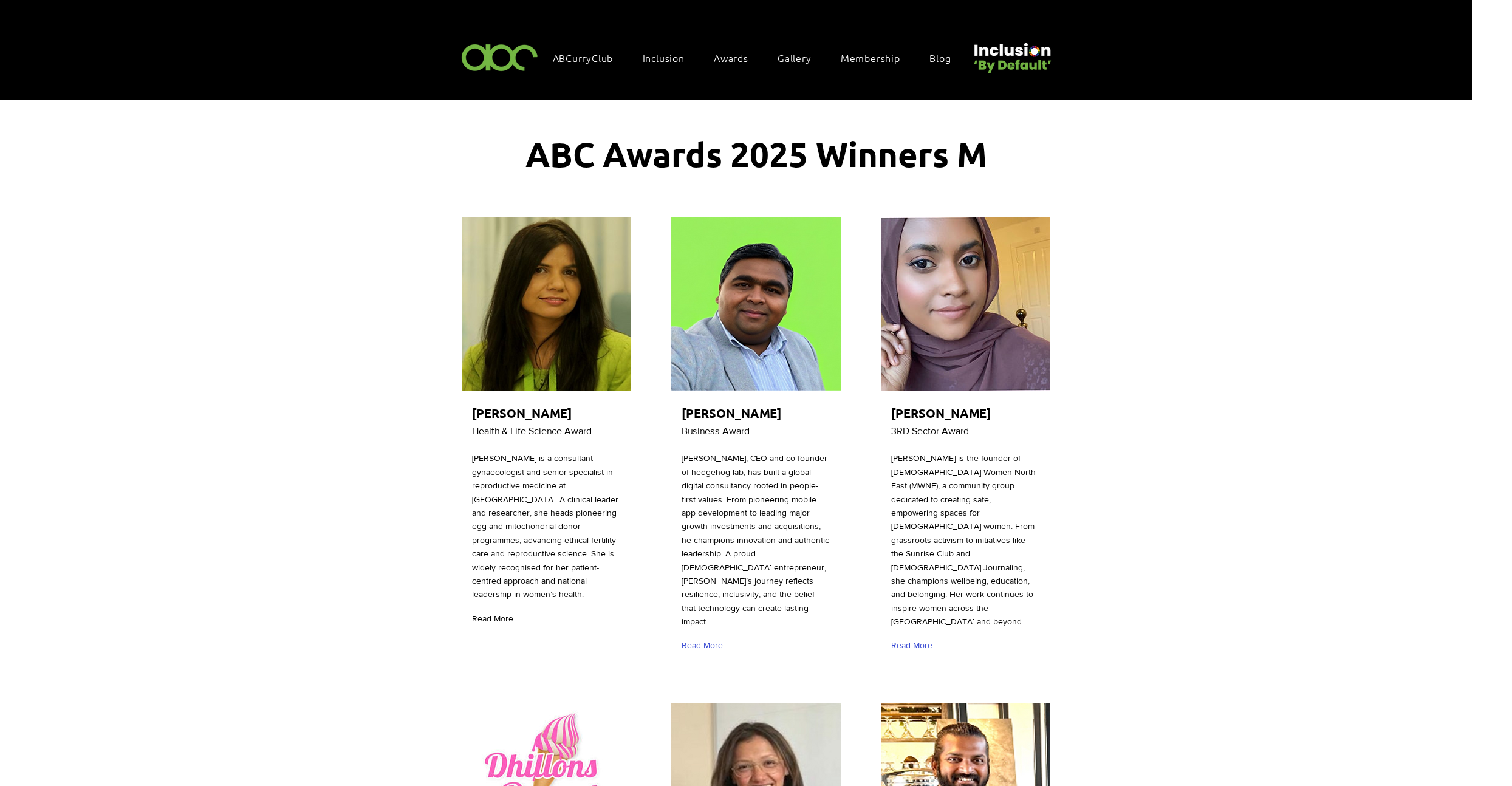
click at [496, 625] on span "Read More" at bounding box center [492, 618] width 42 height 12
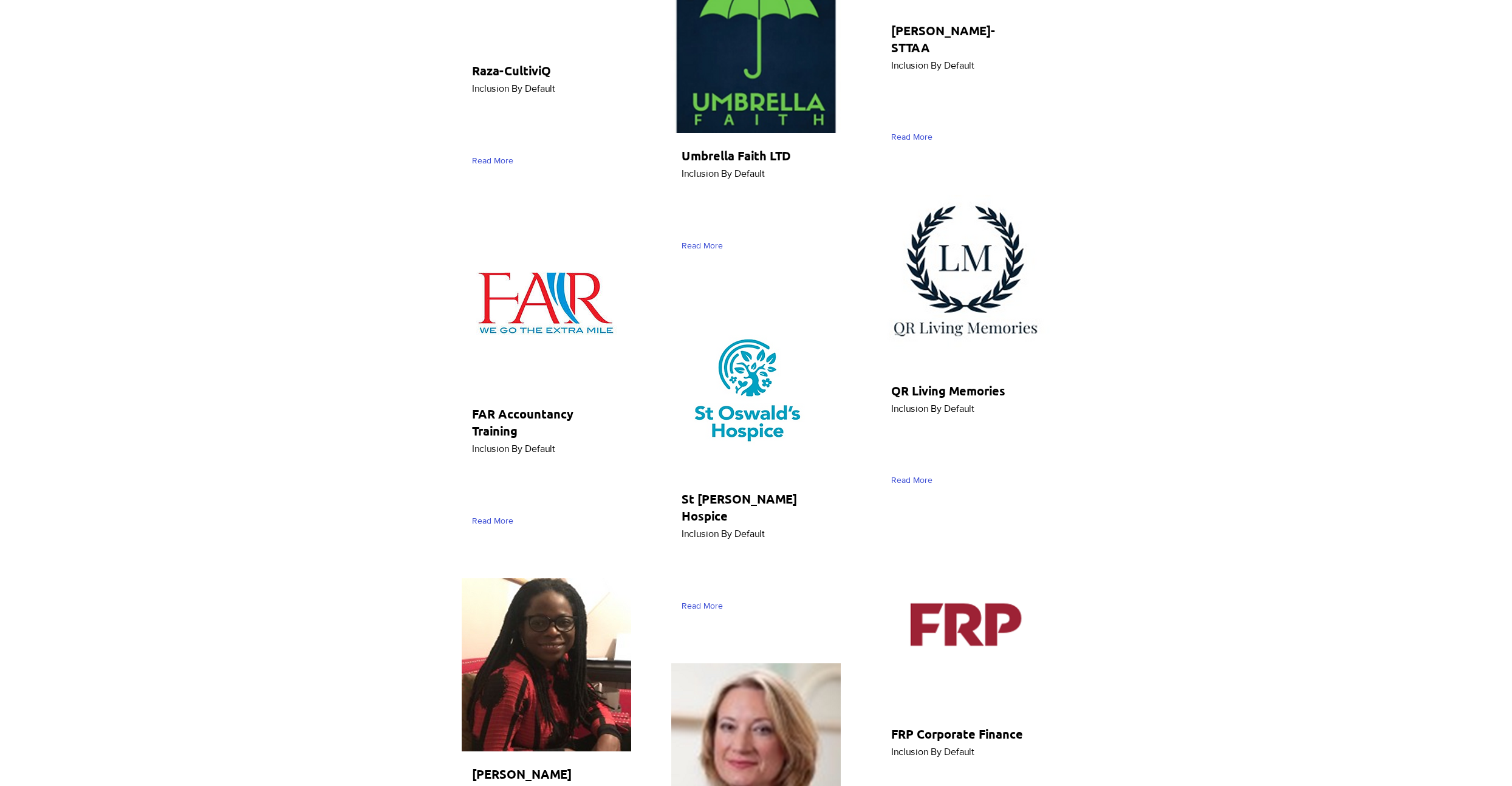
scroll to position [2104, 0]
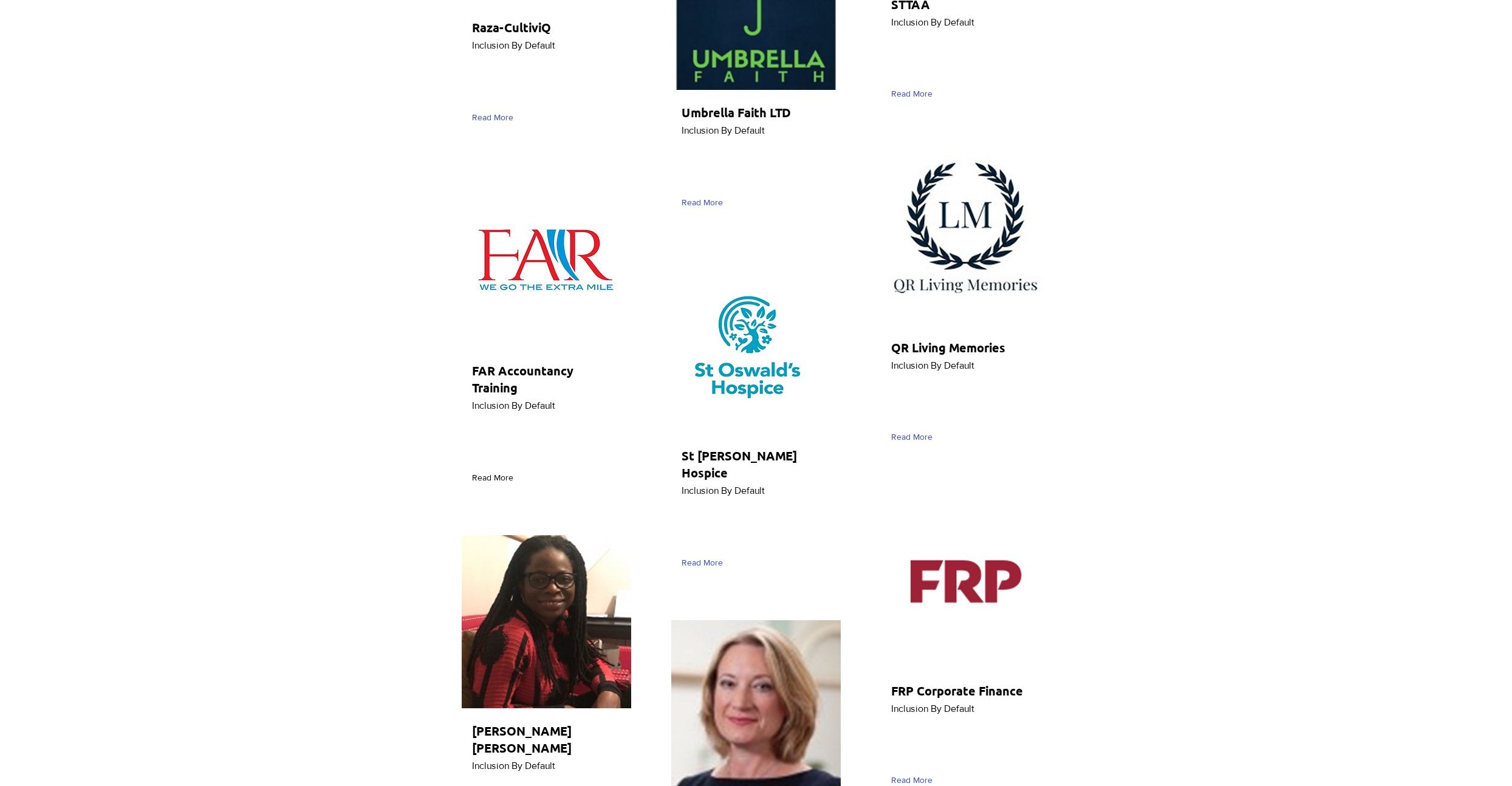
click at [487, 477] on span "Read More" at bounding box center [492, 478] width 42 height 12
click at [511, 380] on h2 "FAR Accountancy Training" at bounding box center [543, 379] width 143 height 34
drag, startPoint x: 511, startPoint y: 381, endPoint x: 520, endPoint y: 331, distance: 50.8
click at [511, 380] on h2 "FAR Accountancy Training" at bounding box center [543, 379] width 143 height 34
click at [524, 274] on img "main content" at bounding box center [546, 262] width 170 height 173
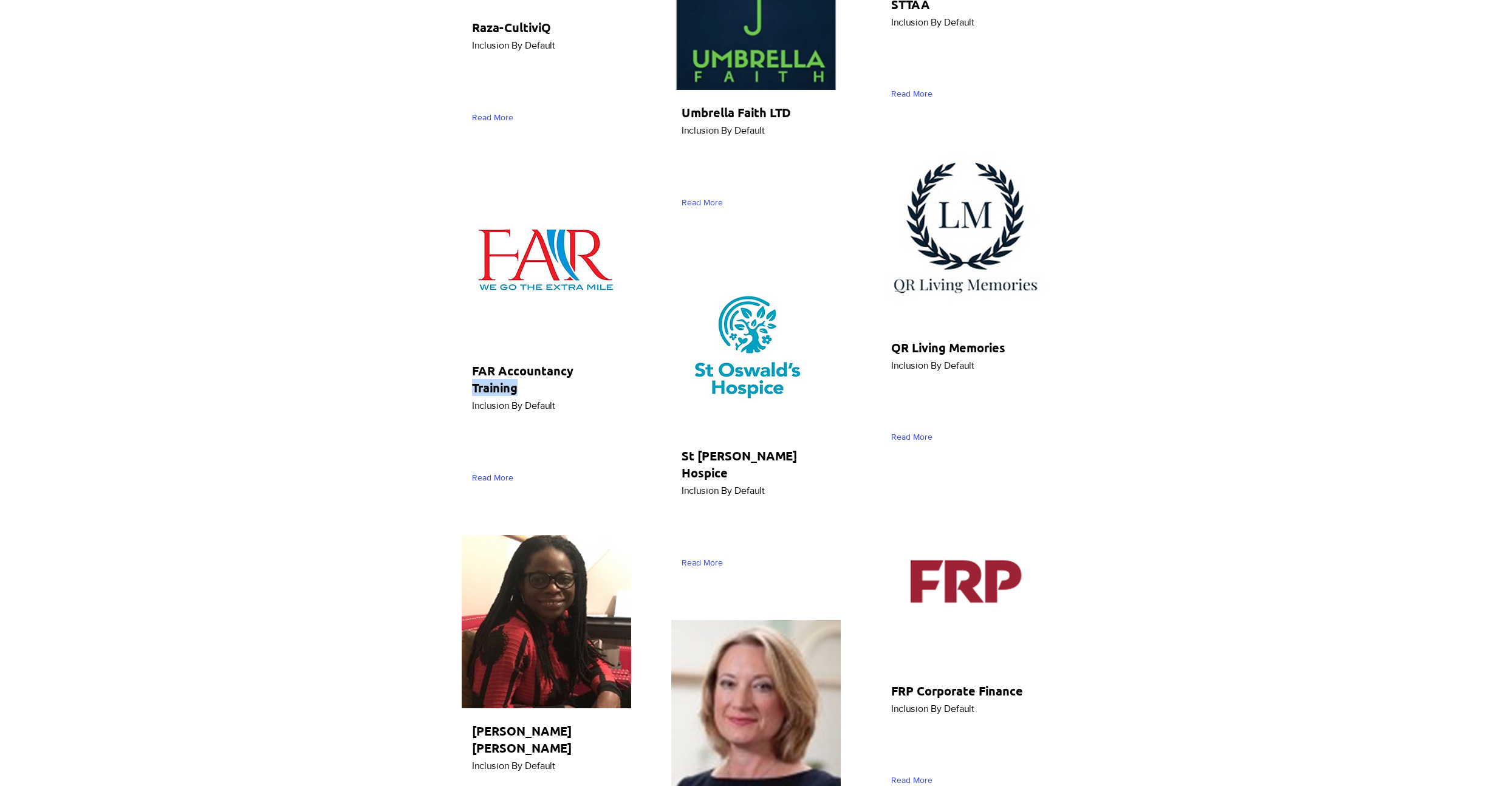
click at [524, 274] on img "main content" at bounding box center [546, 262] width 170 height 173
click at [484, 477] on span "Read More" at bounding box center [492, 478] width 42 height 12
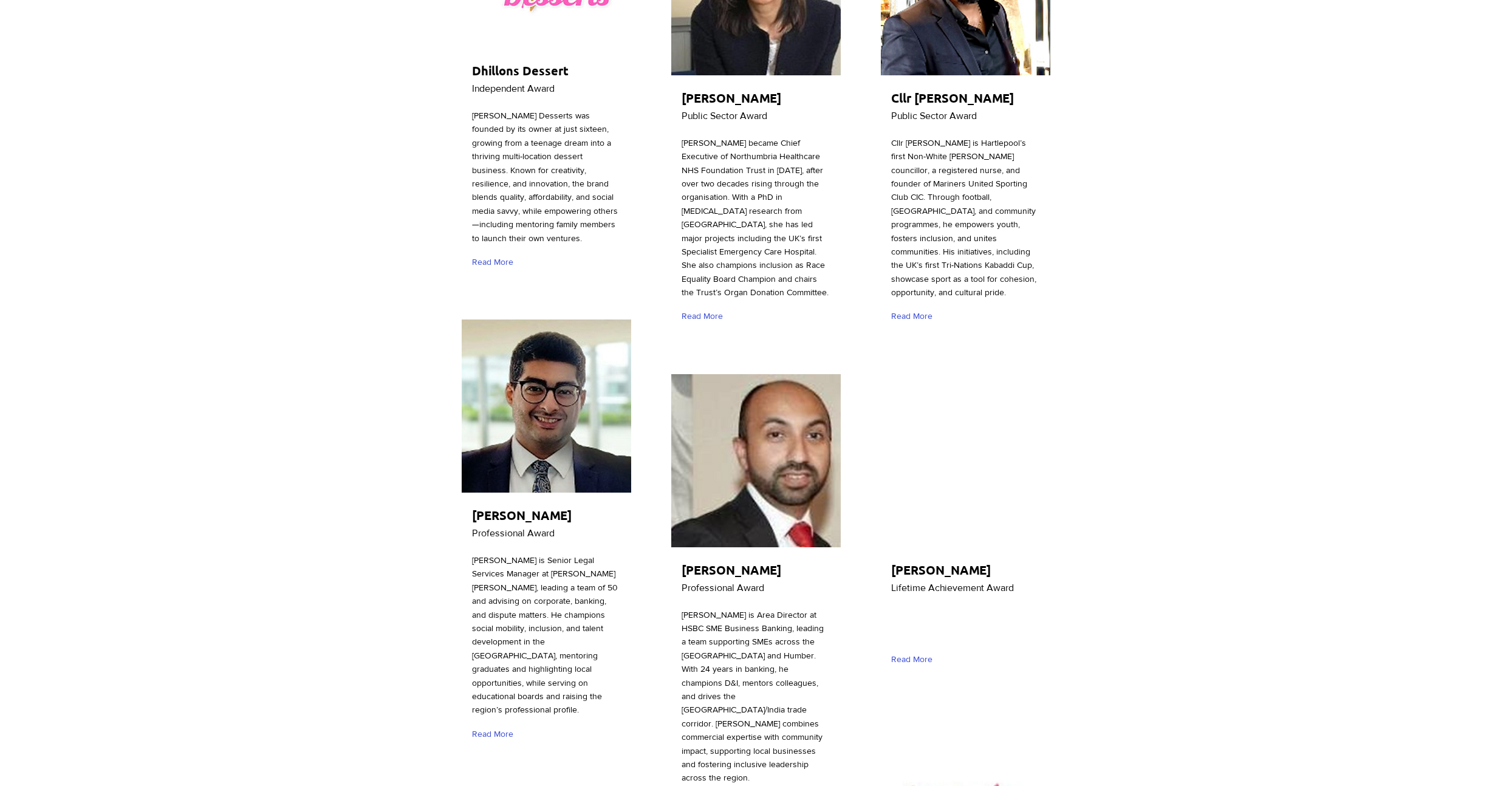
scroll to position [0, 0]
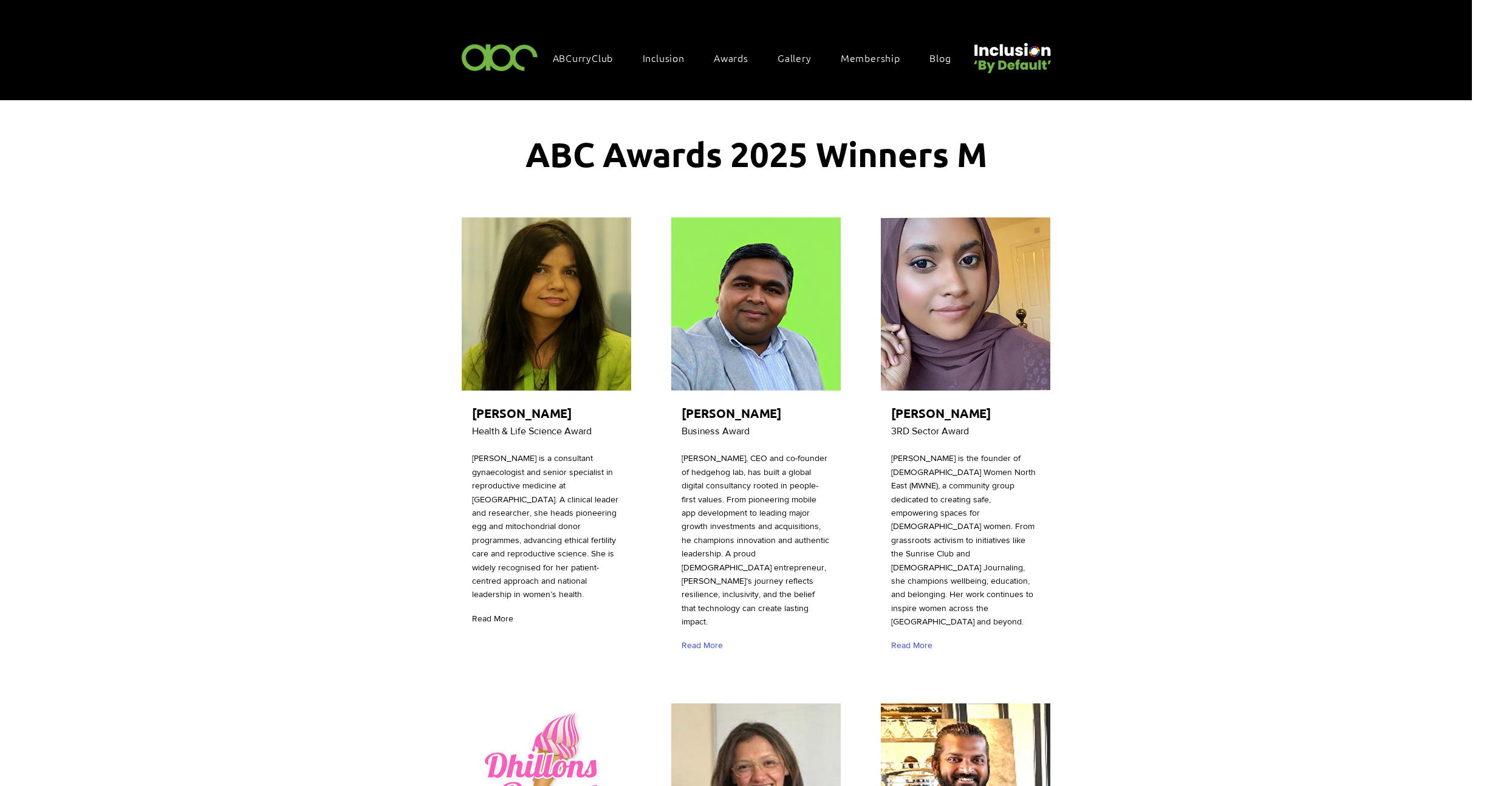
click at [497, 625] on span "Read More" at bounding box center [492, 618] width 42 height 12
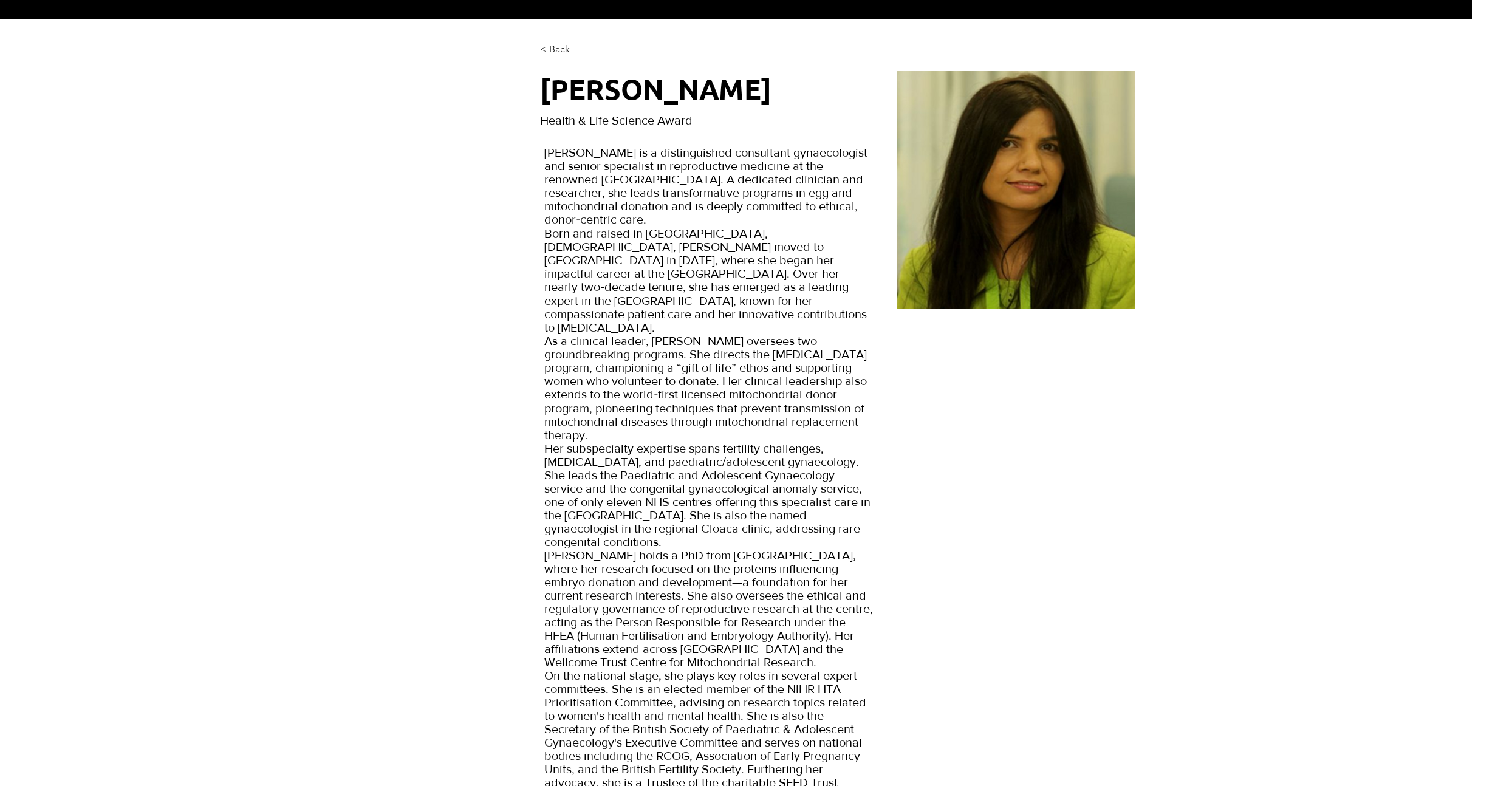
scroll to position [82, 0]
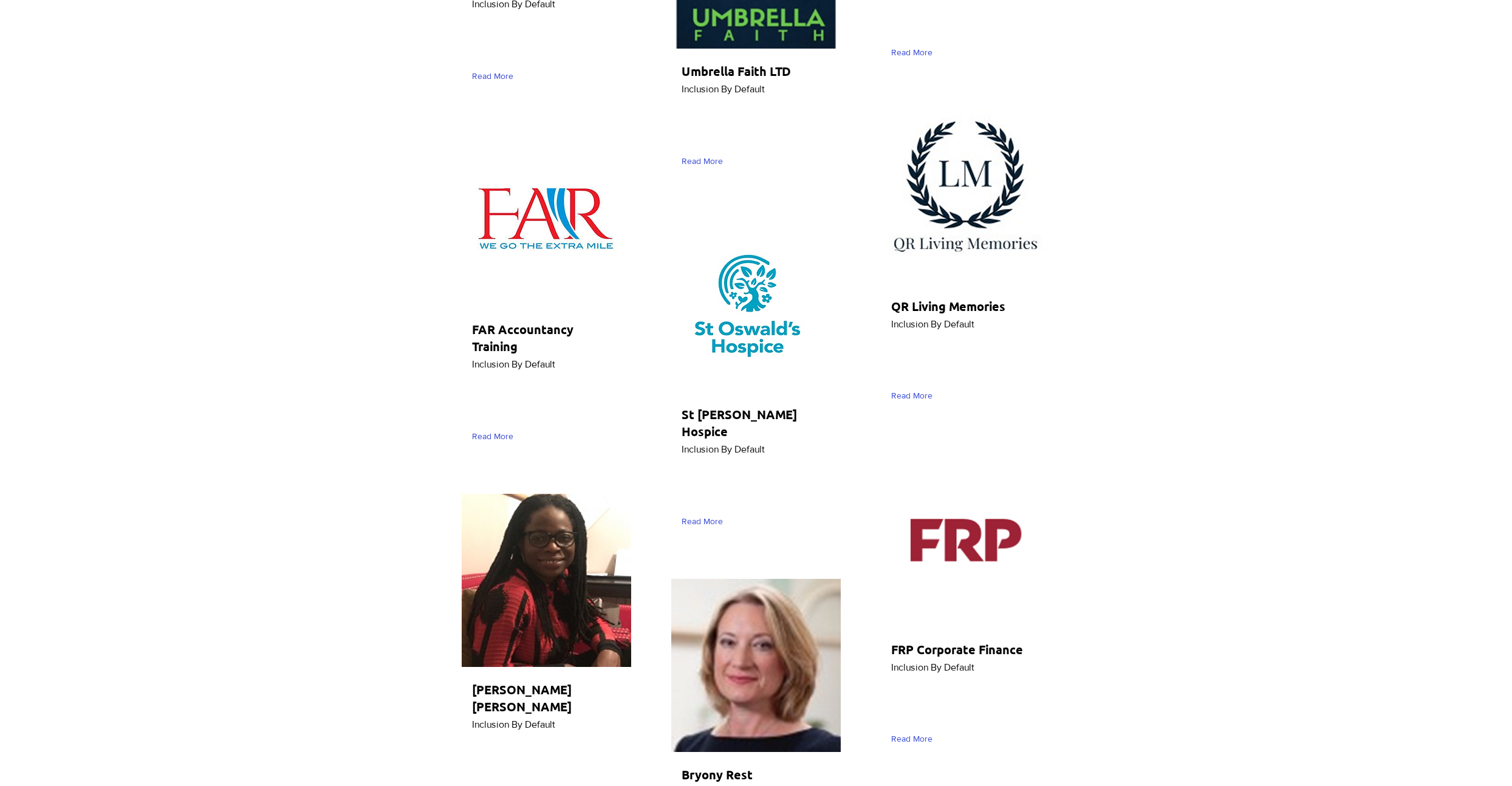
scroll to position [2150, 0]
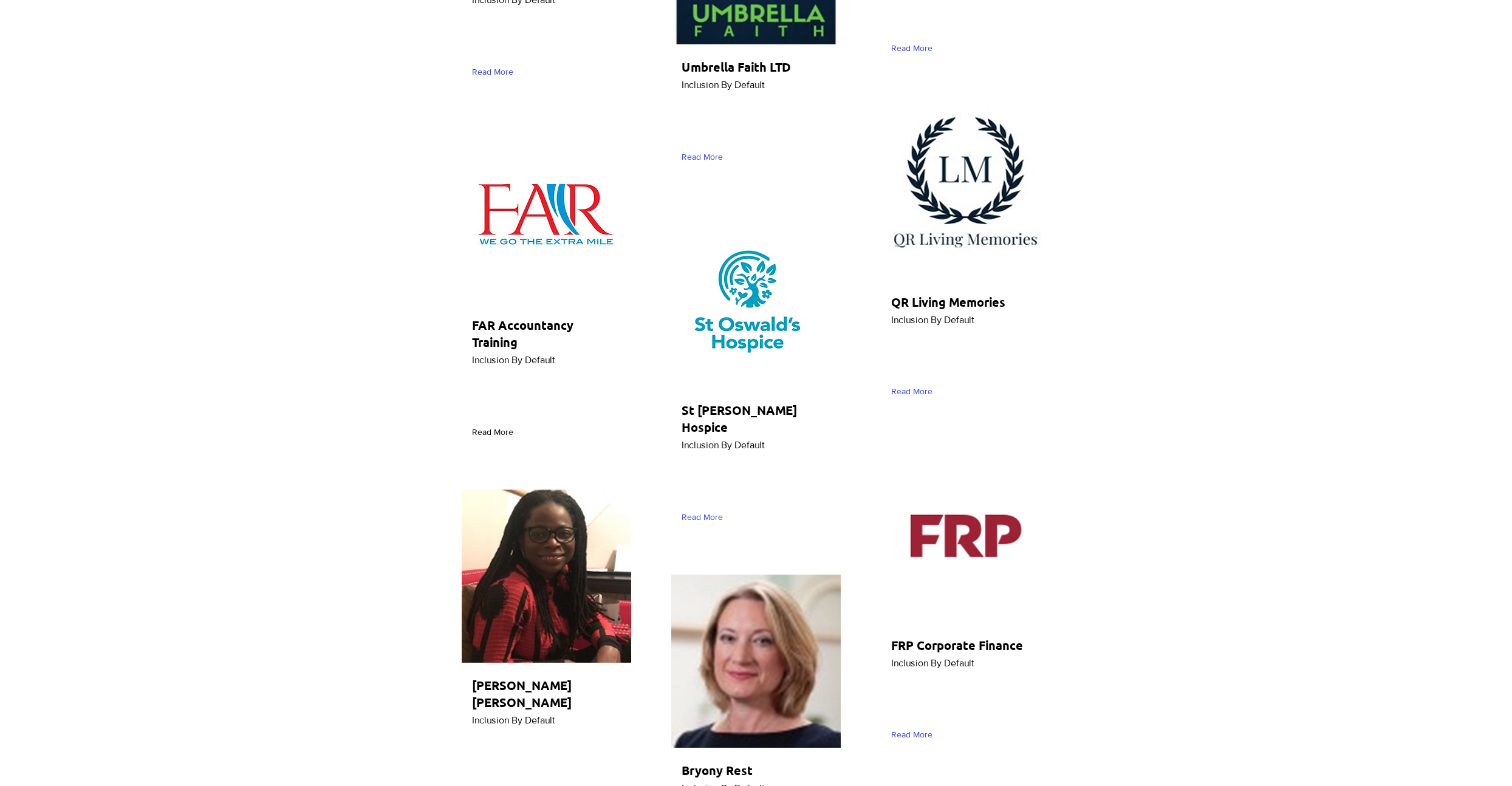
click at [495, 433] on span "Read More" at bounding box center [492, 432] width 42 height 12
click at [704, 511] on span "Read More" at bounding box center [702, 517] width 42 height 12
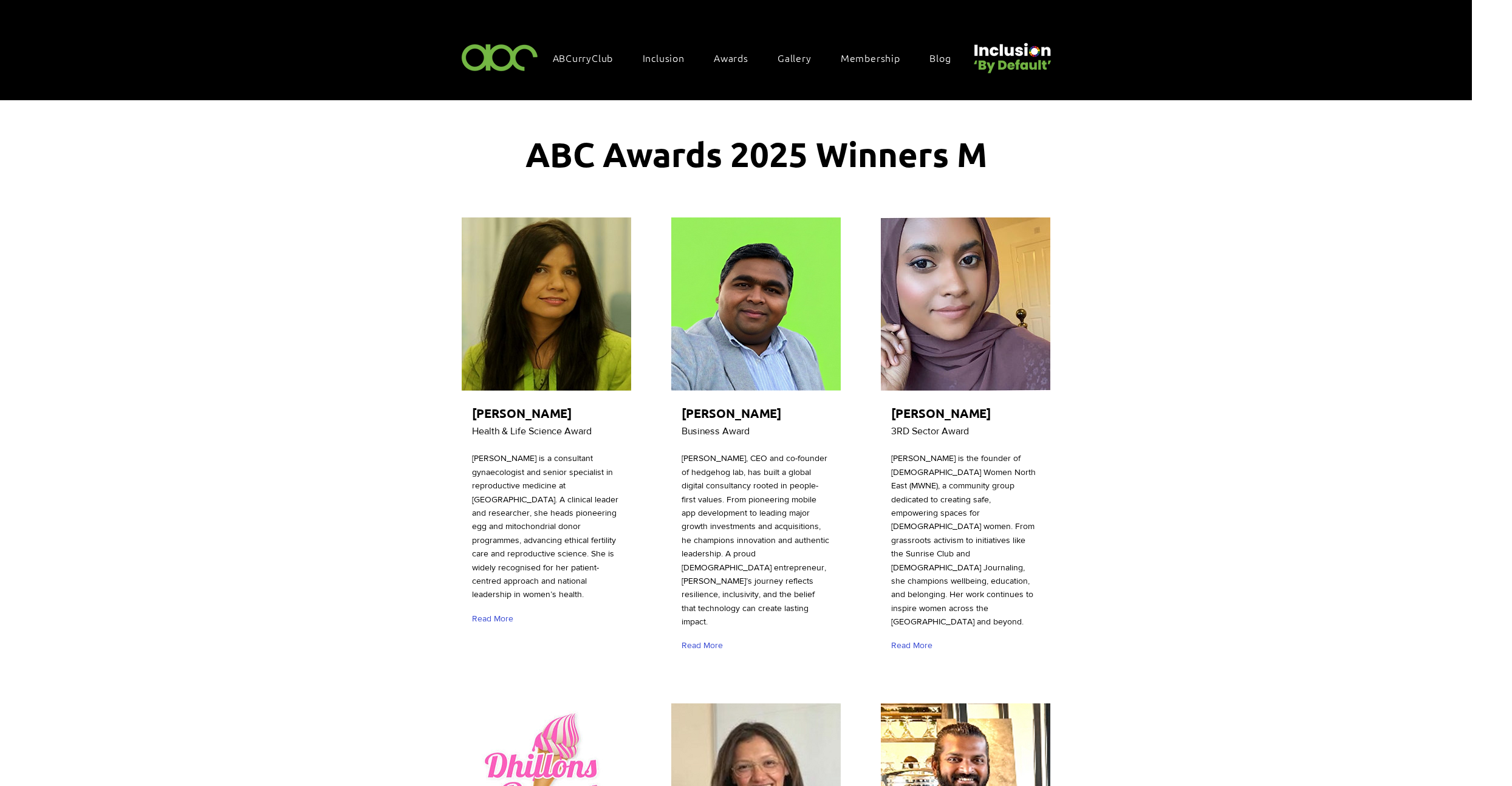
scroll to position [149, 0]
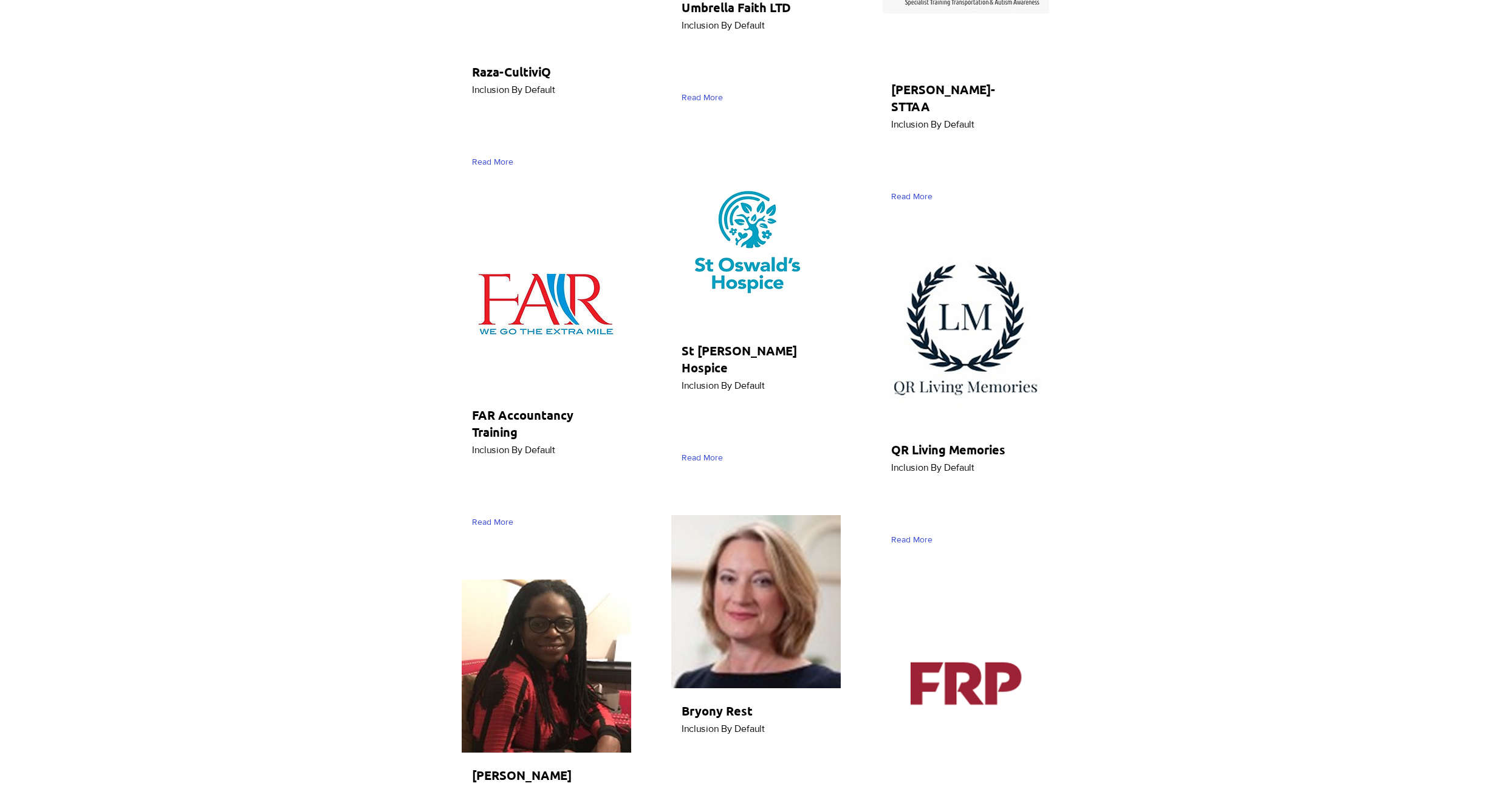
scroll to position [4535, 0]
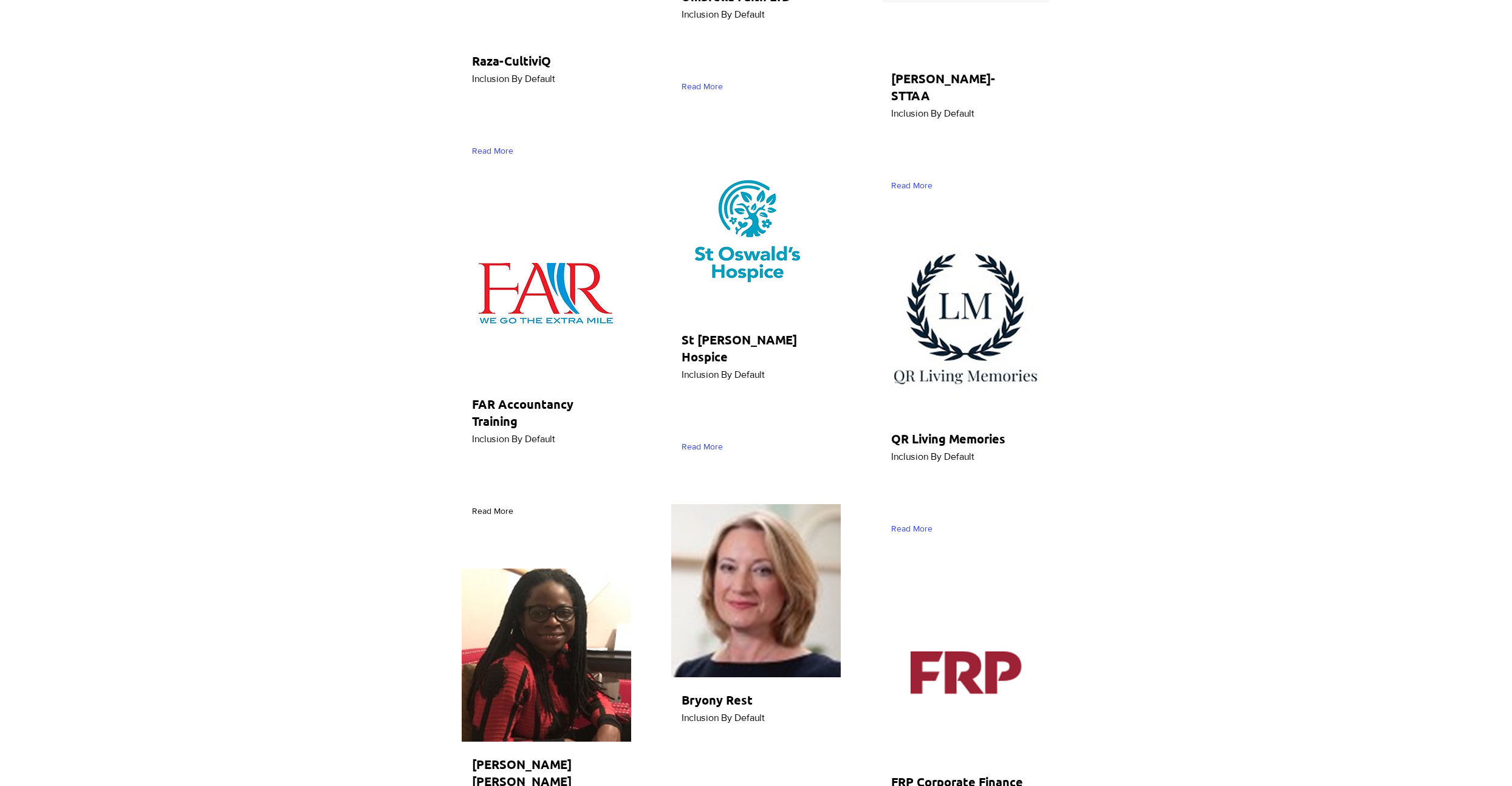
click at [503, 506] on span "Read More" at bounding box center [492, 511] width 42 height 12
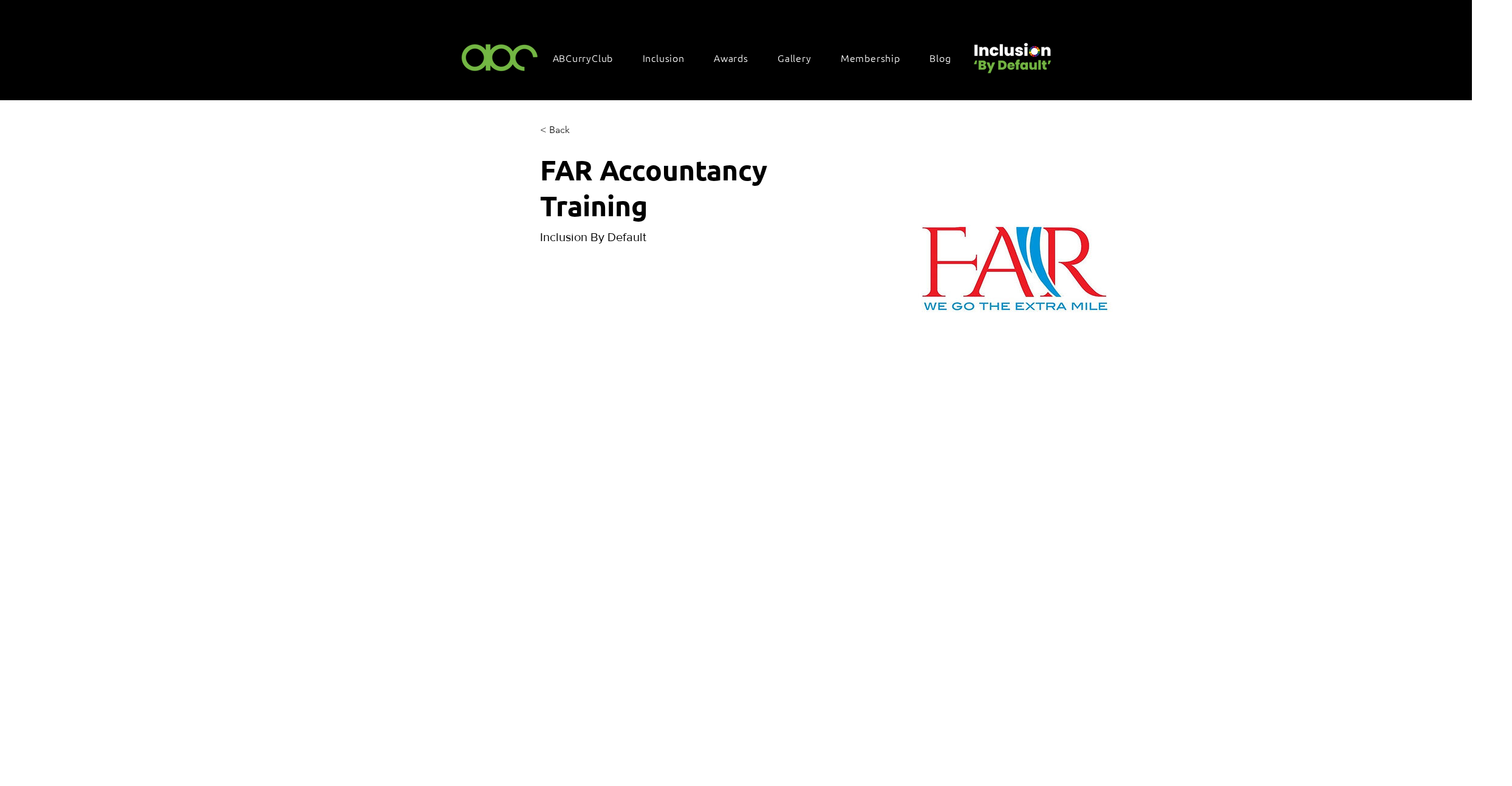
click at [506, 400] on div "main content" at bounding box center [473, 785] width 848 height 1363
click at [551, 127] on span "< Back" at bounding box center [554, 130] width 30 height 13
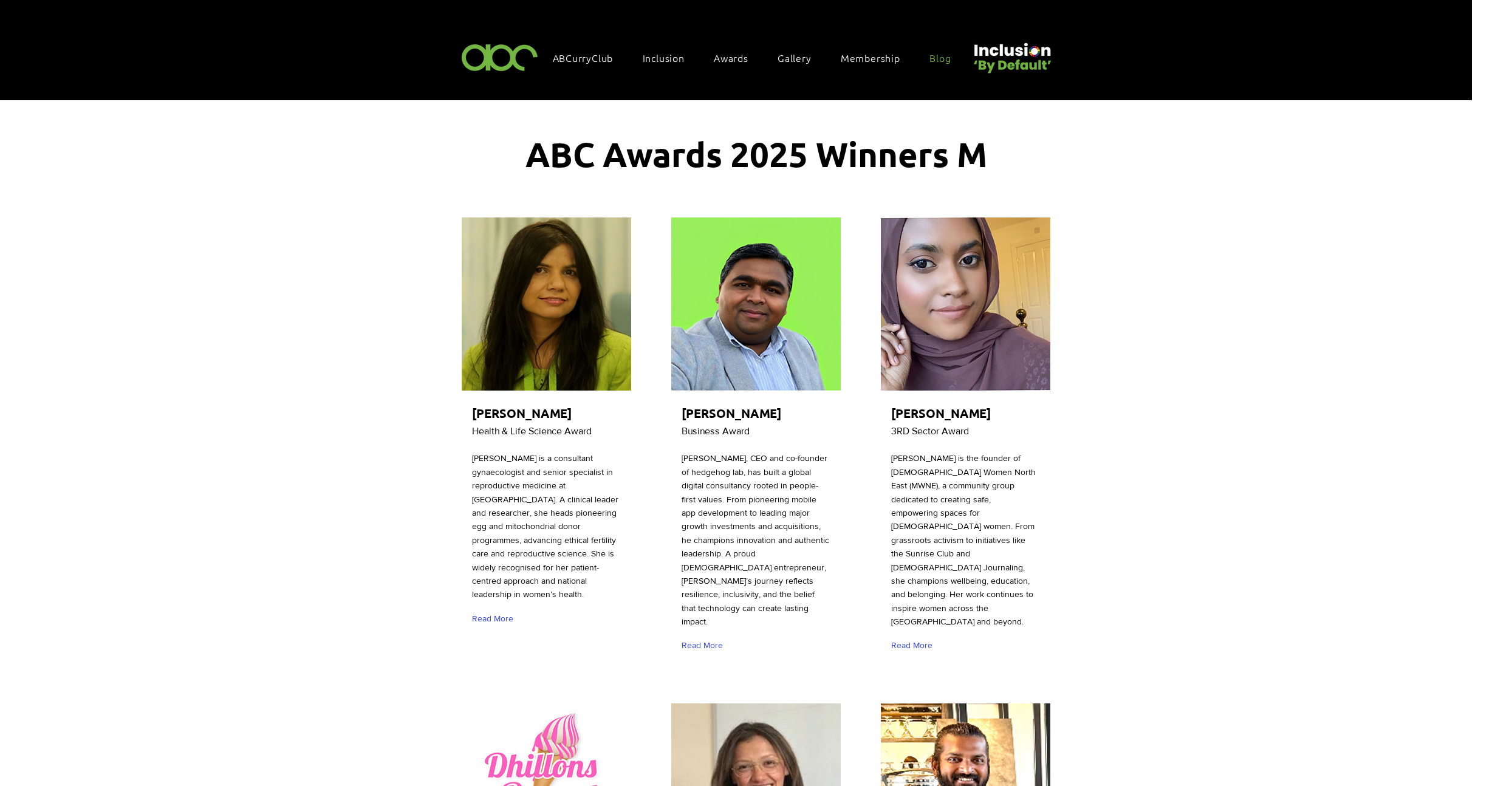
click at [938, 58] on span "Blog" at bounding box center [940, 58] width 21 height 13
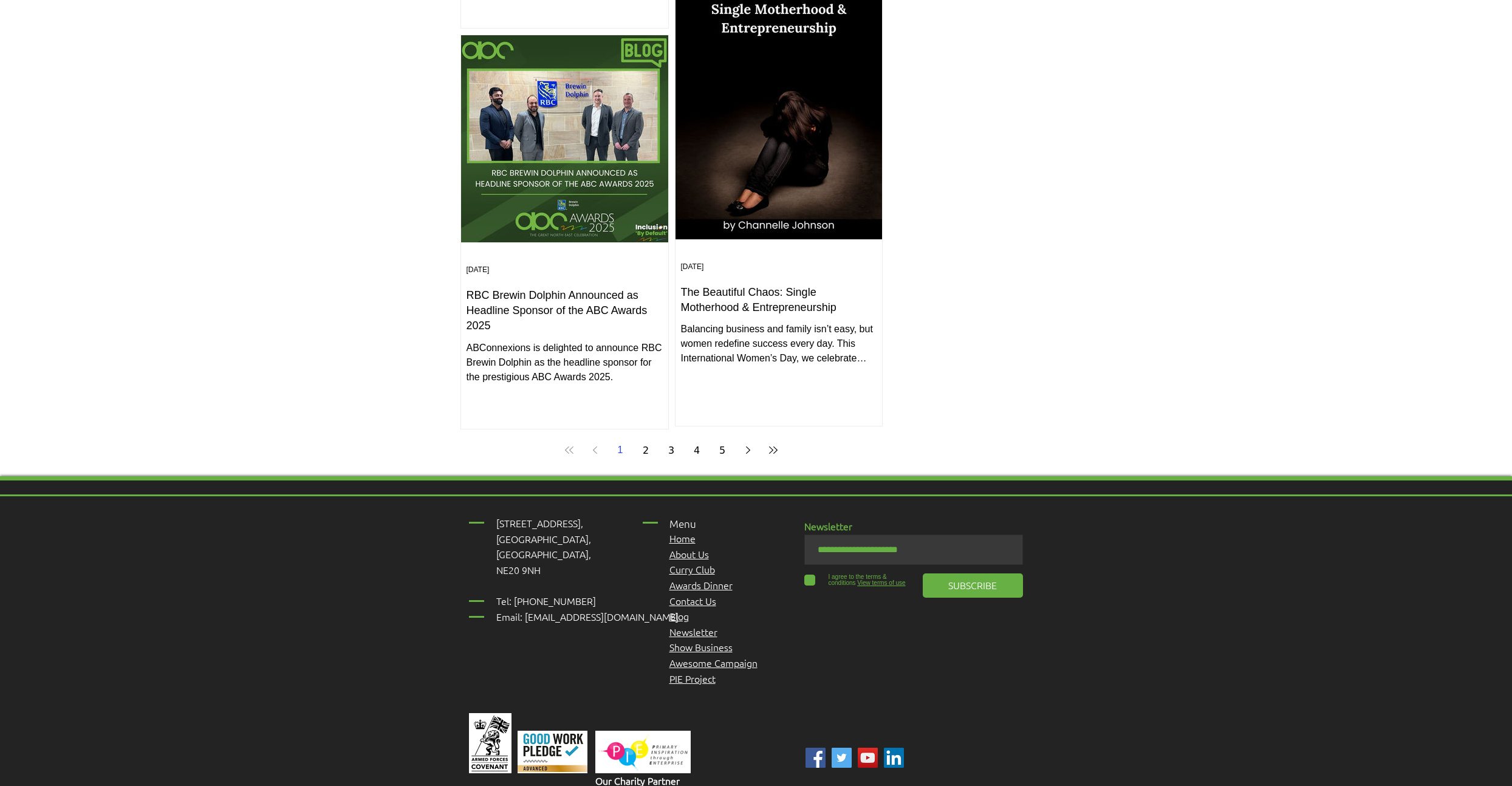
scroll to position [1198, 0]
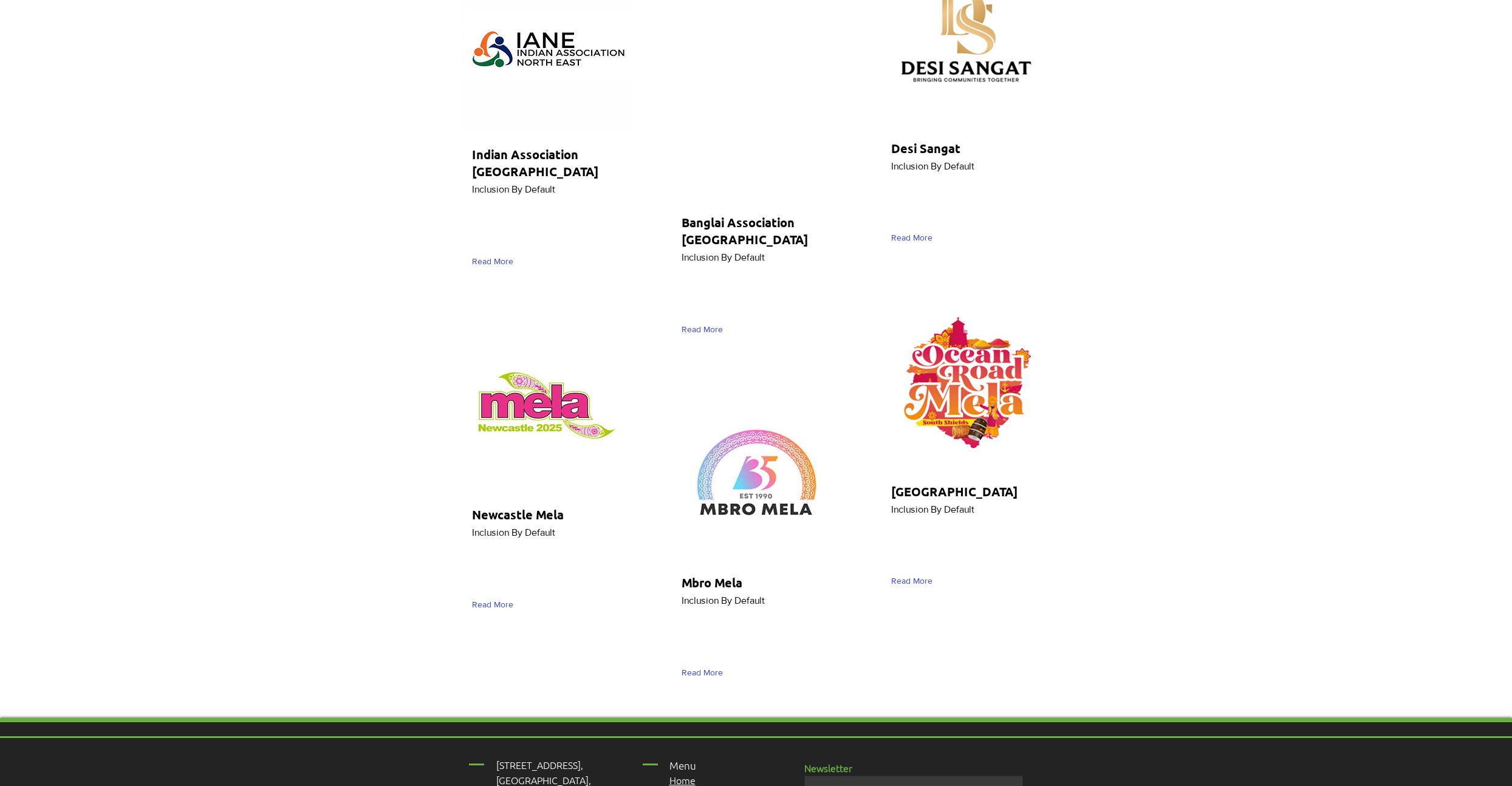
scroll to position [3636, 0]
